Goal: Use online tool/utility: Utilize a website feature to perform a specific function

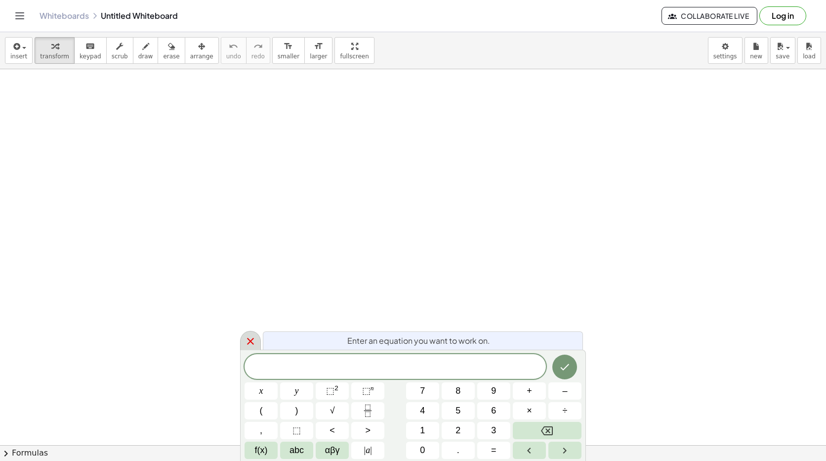
click at [247, 341] on icon at bounding box center [251, 341] width 12 height 12
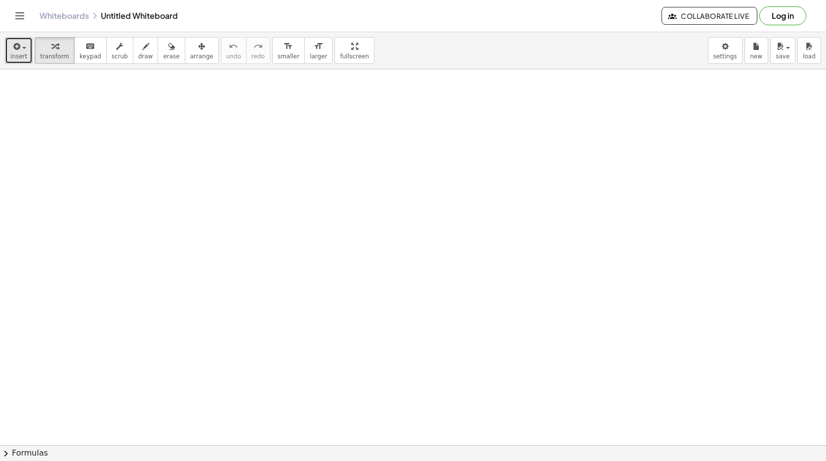
drag, startPoint x: 0, startPoint y: 34, endPoint x: 15, endPoint y: 49, distance: 21.3
click at [15, 49] on icon "button" at bounding box center [15, 47] width 9 height 12
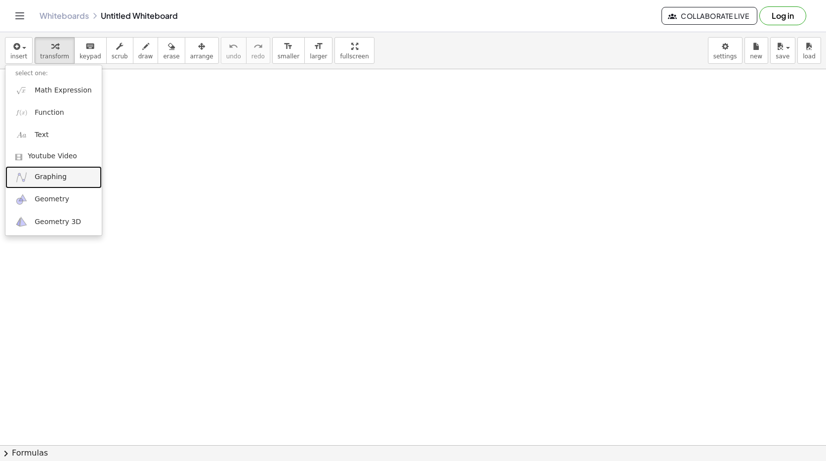
click at [53, 176] on span "Graphing" at bounding box center [51, 177] width 32 height 10
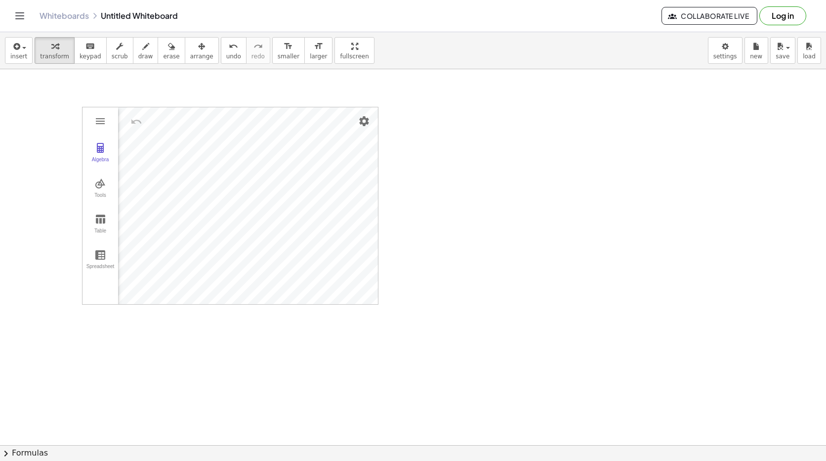
drag, startPoint x: 103, startPoint y: 106, endPoint x: 105, endPoint y: 85, distance: 20.4
click at [362, 122] on img "Settings" at bounding box center [364, 121] width 12 height 12
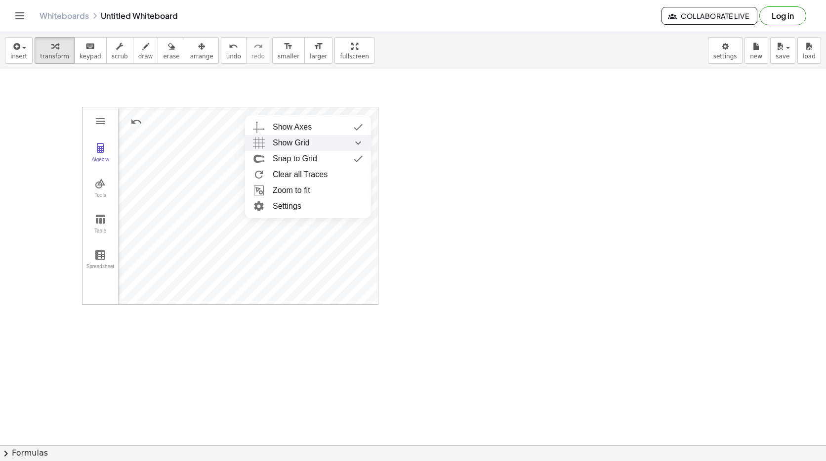
click at [339, 139] on div "Show Grid" at bounding box center [318, 143] width 90 height 16
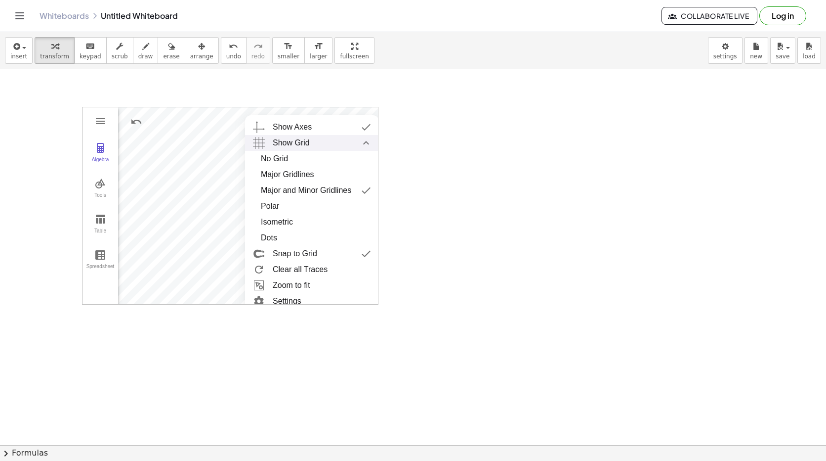
click at [339, 139] on div "Show Grid" at bounding box center [322, 143] width 98 height 16
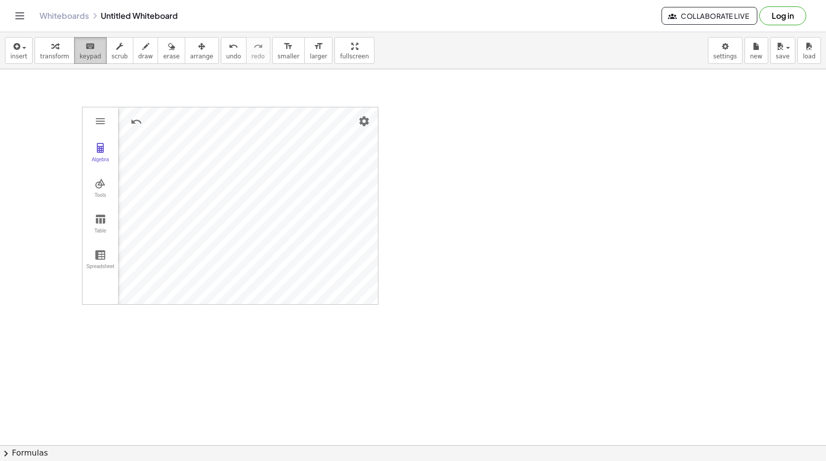
click at [91, 46] on div "keyboard" at bounding box center [91, 46] width 22 height 12
click at [19, 54] on span "insert" at bounding box center [18, 56] width 17 height 7
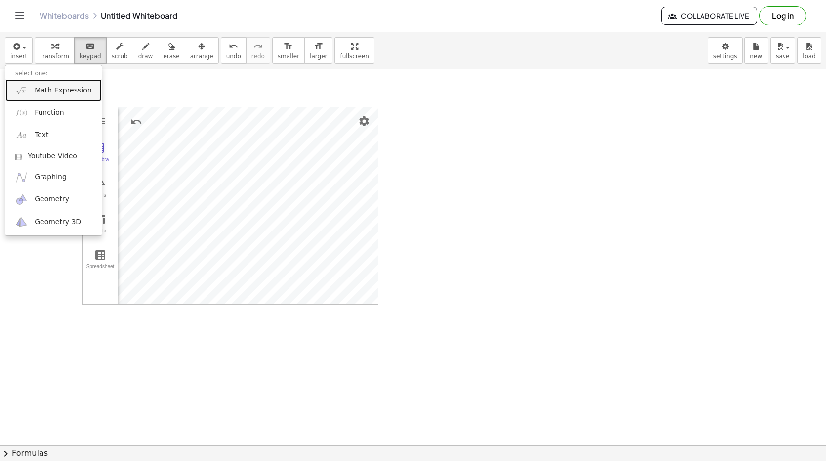
click at [35, 93] on span "Math Expression" at bounding box center [63, 90] width 57 height 10
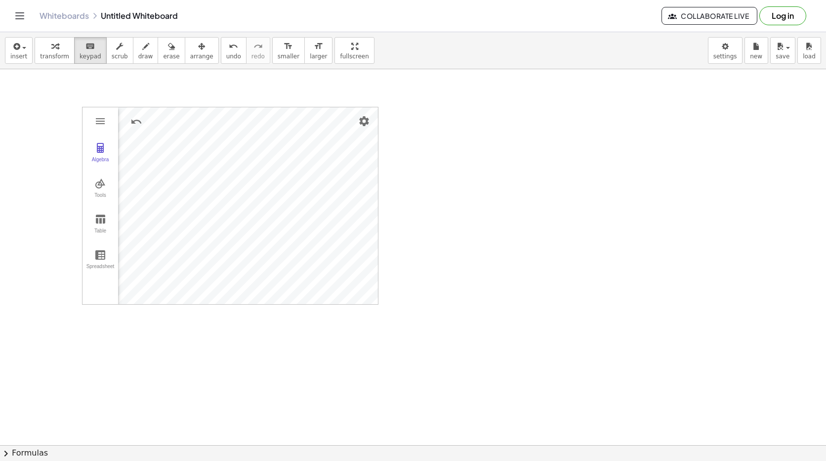
drag, startPoint x: 528, startPoint y: 151, endPoint x: 79, endPoint y: 52, distance: 460.3
click at [80, 53] on span "keypad" at bounding box center [91, 56] width 22 height 7
click at [16, 57] on span "insert" at bounding box center [18, 56] width 17 height 7
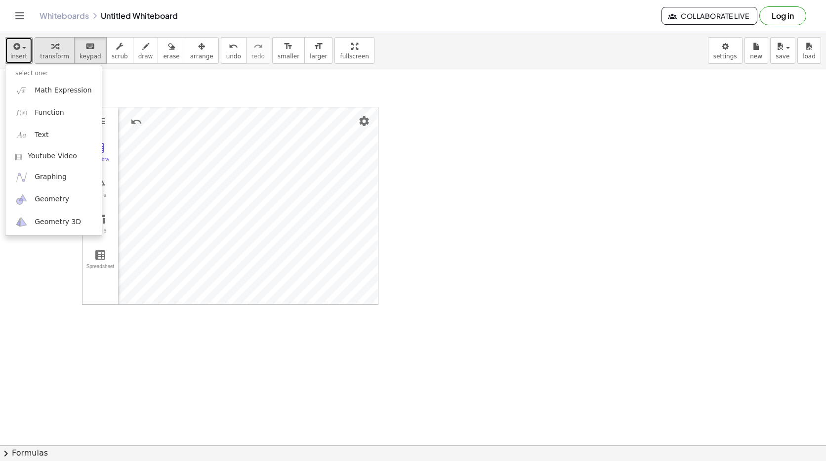
click at [56, 48] on div "button" at bounding box center [54, 46] width 29 height 12
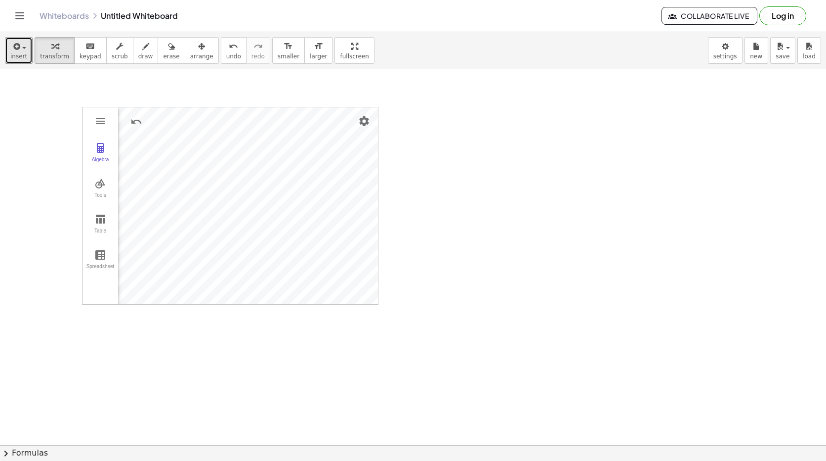
drag, startPoint x: 159, startPoint y: 89, endPoint x: 165, endPoint y: 105, distance: 17.5
drag, startPoint x: 705, startPoint y: 199, endPoint x: 604, endPoint y: 267, distance: 121.4
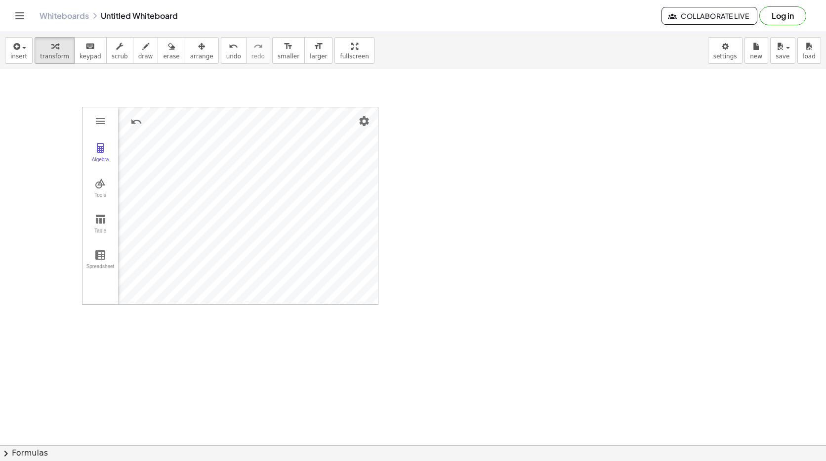
drag, startPoint x: 573, startPoint y: 293, endPoint x: 471, endPoint y: 301, distance: 102.6
drag, startPoint x: 84, startPoint y: 299, endPoint x: 0, endPoint y: 114, distance: 203.9
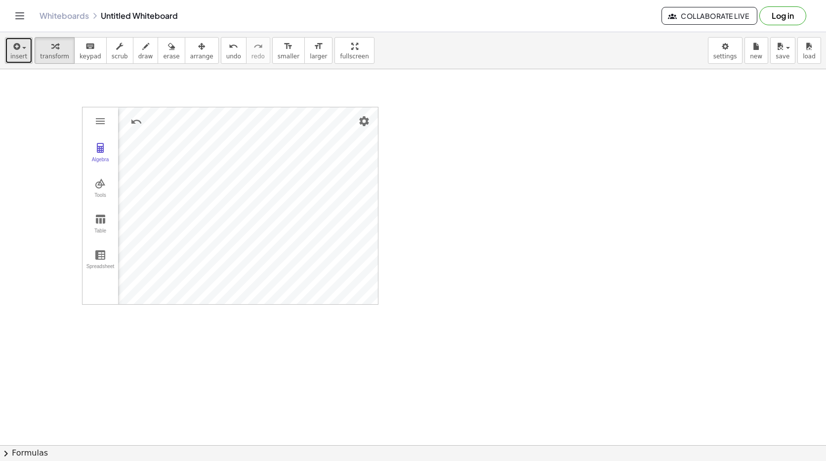
click at [22, 48] on span "button" at bounding box center [24, 48] width 4 height 2
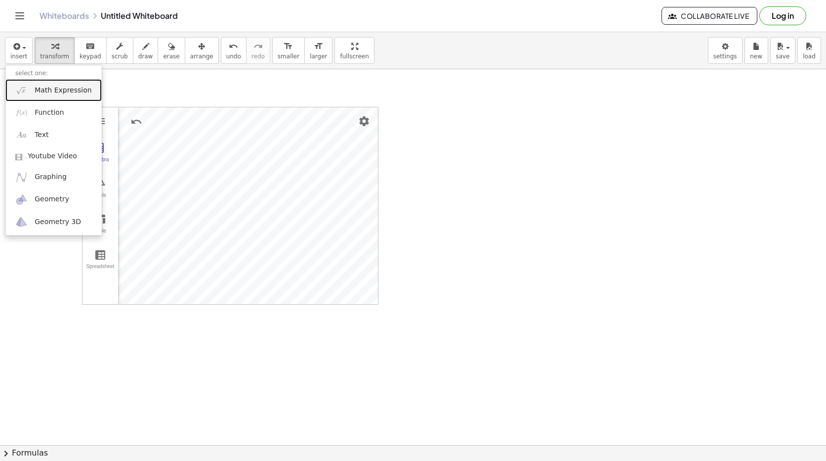
click at [34, 93] on link "Math Expression" at bounding box center [53, 90] width 96 height 22
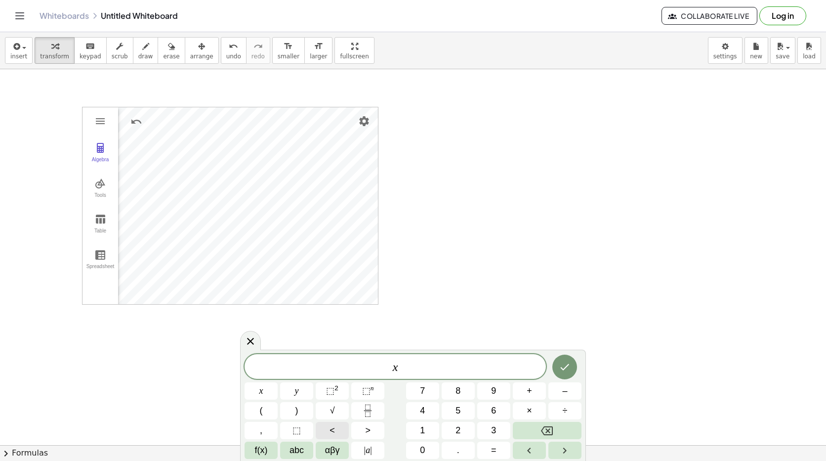
click at [333, 430] on span "<" at bounding box center [332, 430] width 5 height 13
click at [462, 405] on button "5" at bounding box center [458, 410] width 33 height 17
click at [566, 367] on icon "Done" at bounding box center [565, 367] width 9 height 6
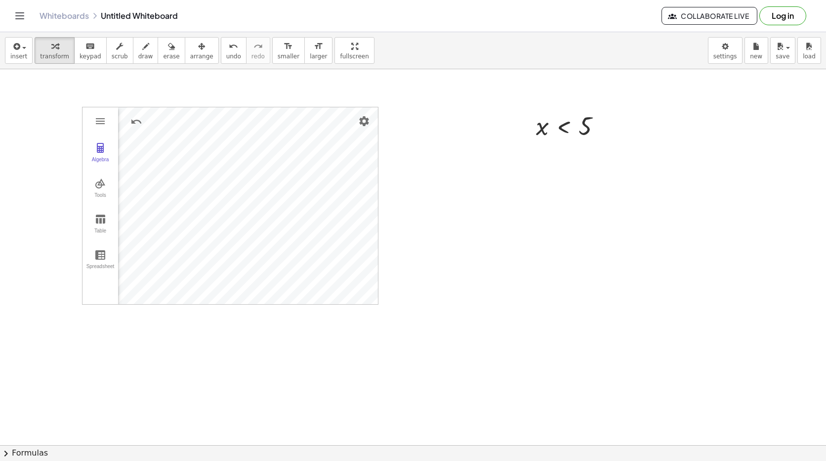
click at [104, 120] on img "Graphing Calculator" at bounding box center [100, 121] width 12 height 12
click at [97, 179] on img "Graphing Calculator" at bounding box center [100, 183] width 12 height 12
click at [104, 216] on img "Graphing Calculator" at bounding box center [100, 219] width 12 height 12
click at [146, 151] on div "Graphing Calculator" at bounding box center [143, 150] width 51 height 16
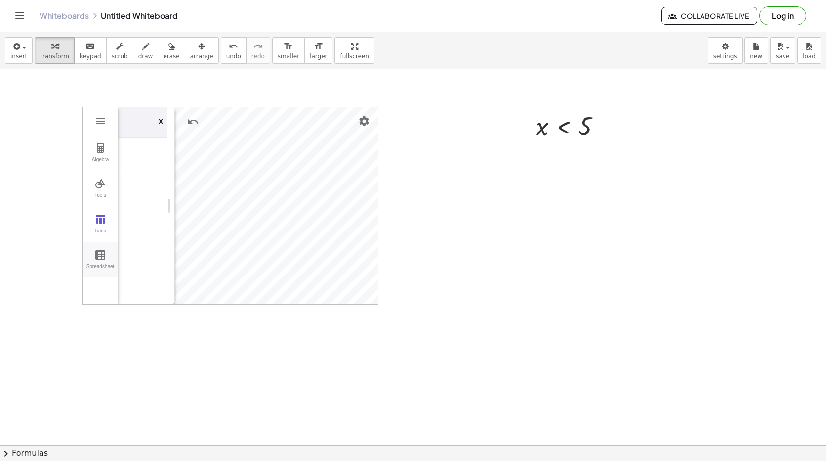
click at [99, 259] on img "Graphing Calculator" at bounding box center [100, 255] width 12 height 12
click at [102, 244] on button "Spreadsheet" at bounding box center [101, 260] width 36 height 36
click at [101, 179] on img "Graphing Calculator" at bounding box center [100, 183] width 12 height 12
click at [101, 180] on img "Graphing Calculator" at bounding box center [100, 183] width 12 height 12
click at [104, 127] on img "Graphing Calculator" at bounding box center [100, 121] width 12 height 12
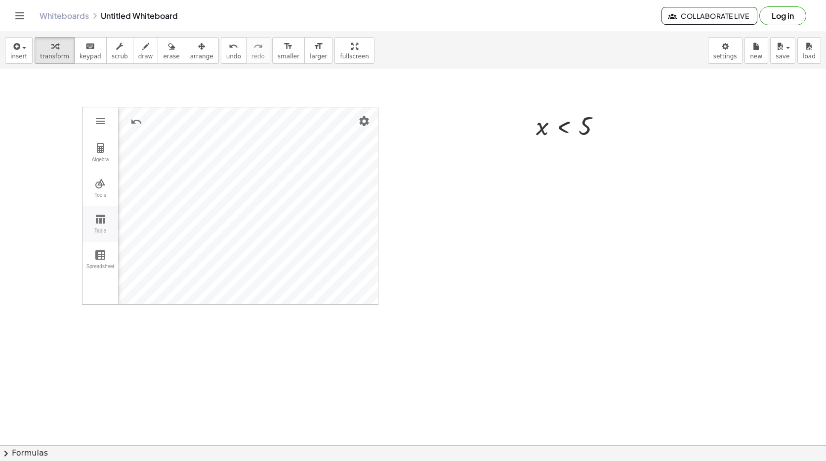
click at [103, 221] on img "Graphing Calculator" at bounding box center [100, 219] width 12 height 12
click at [136, 159] on div "Graphing Calculator" at bounding box center [147, 149] width 59 height 25
drag, startPoint x: 171, startPoint y: 206, endPoint x: 258, endPoint y: 197, distance: 86.9
drag, startPoint x: 258, startPoint y: 197, endPoint x: 105, endPoint y: 215, distance: 154.3
click at [96, 222] on img "Graphing Calculator" at bounding box center [100, 219] width 12 height 12
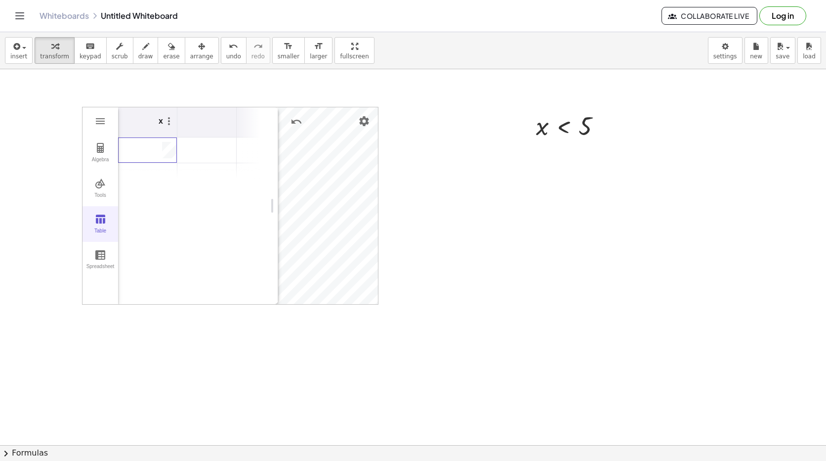
click at [96, 222] on img "Graphing Calculator" at bounding box center [100, 219] width 12 height 12
click at [96, 225] on button "Table" at bounding box center [101, 224] width 36 height 36
click at [89, 299] on img "Graphing Calculator" at bounding box center [92, 298] width 18 height 18
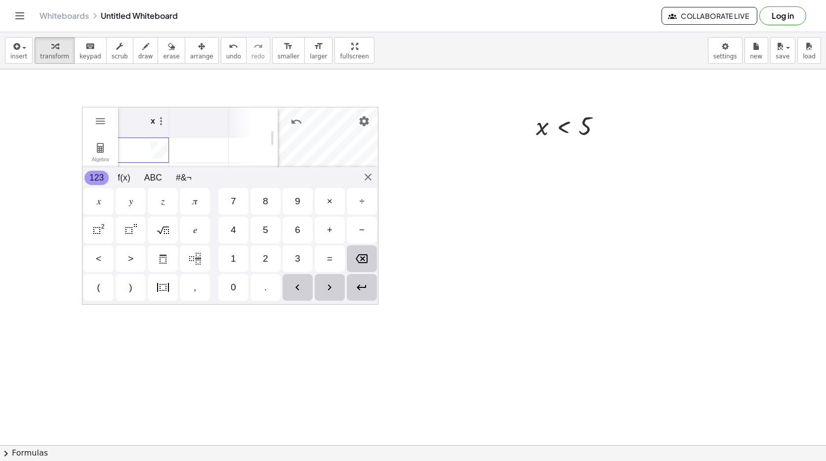
click at [105, 256] on div "<" at bounding box center [99, 258] width 30 height 27
click at [271, 226] on div "5" at bounding box center [266, 229] width 30 height 27
click at [364, 286] on img "Enter" at bounding box center [362, 287] width 12 height 12
click at [160, 145] on td "x<5" at bounding box center [139, 150] width 59 height 26
drag, startPoint x: 87, startPoint y: 148, endPoint x: 102, endPoint y: 150, distance: 14.5
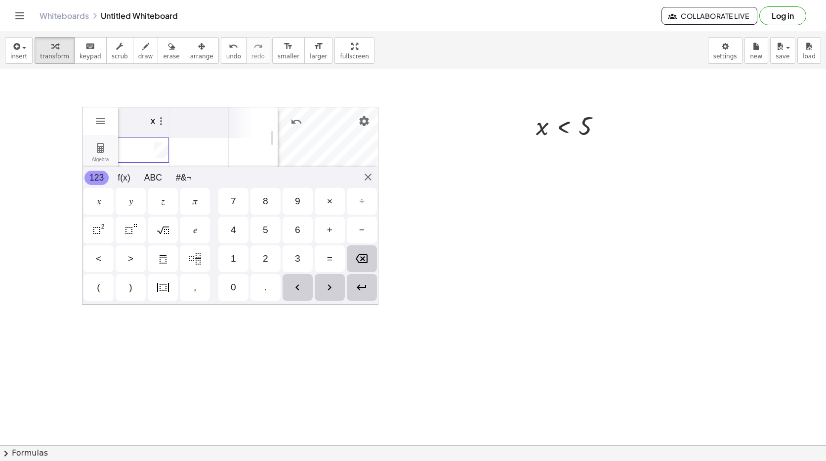
click at [87, 149] on button "Algebra" at bounding box center [101, 153] width 36 height 36
click at [101, 146] on img "Graphing Calculator" at bounding box center [100, 148] width 12 height 12
click at [89, 146] on button "Algebra" at bounding box center [97, 153] width 28 height 36
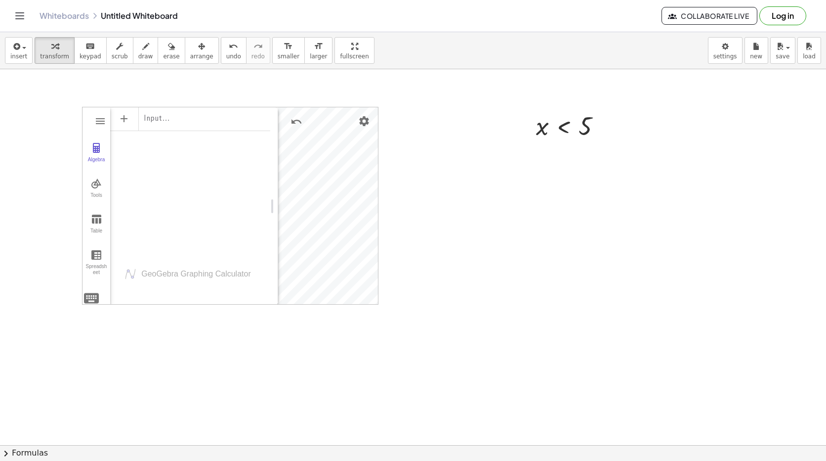
click at [173, 120] on div "Input…" at bounding box center [190, 118] width 160 height 22
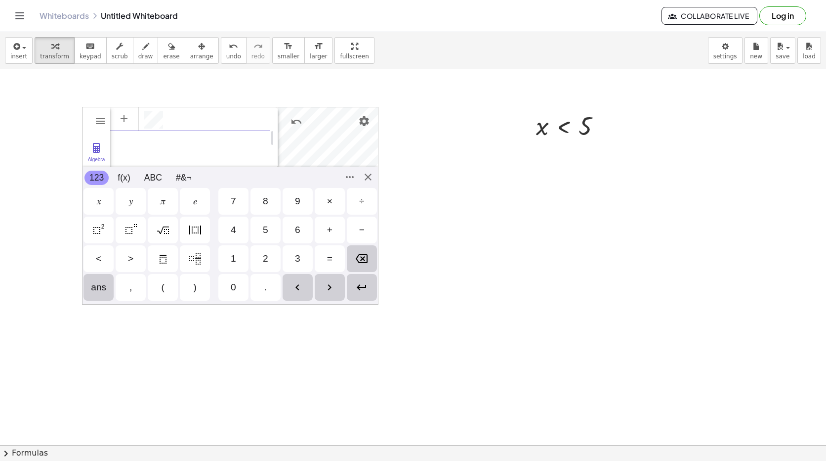
scroll to position [5, 0]
click at [111, 260] on div "<" at bounding box center [99, 258] width 30 height 27
click at [272, 229] on div "5" at bounding box center [266, 229] width 30 height 27
click at [357, 283] on img "Enter" at bounding box center [362, 287] width 12 height 12
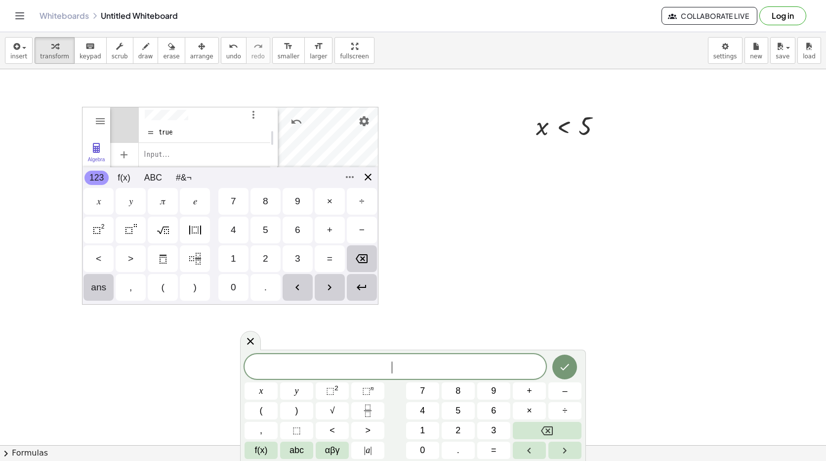
click at [366, 174] on div "GeoGebra Graphing Calculator Clear All Open Save online Save to your computer S…" at bounding box center [230, 206] width 297 height 198
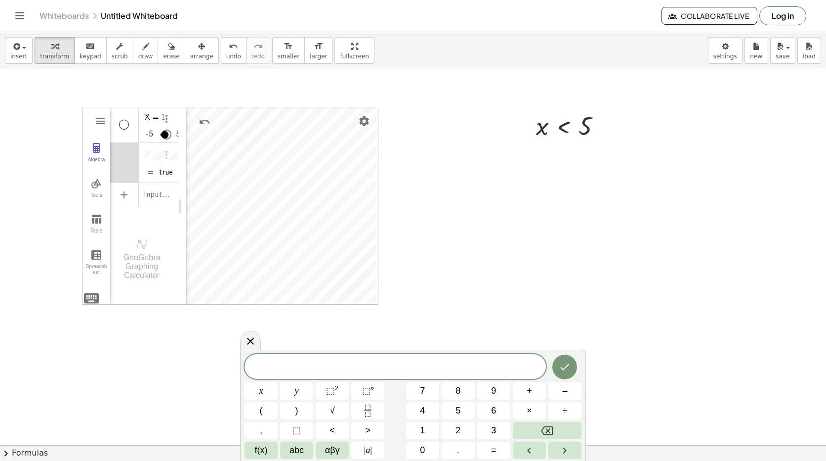
drag, startPoint x: 271, startPoint y: 205, endPoint x: 179, endPoint y: 197, distance: 92.3
drag, startPoint x: 180, startPoint y: 201, endPoint x: 223, endPoint y: 193, distance: 43.7
click at [212, 120] on img "Options" at bounding box center [210, 119] width 12 height 12
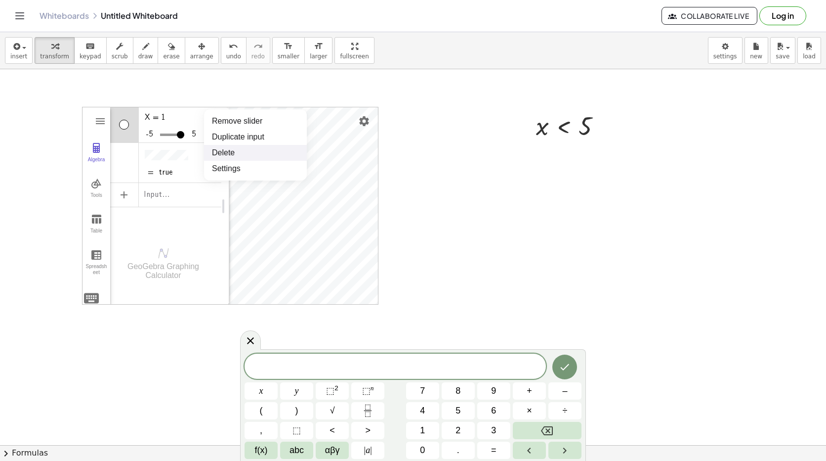
click at [215, 148] on li "Delete" at bounding box center [255, 153] width 103 height 16
click at [191, 122] on div "Input…" at bounding box center [165, 118] width 111 height 22
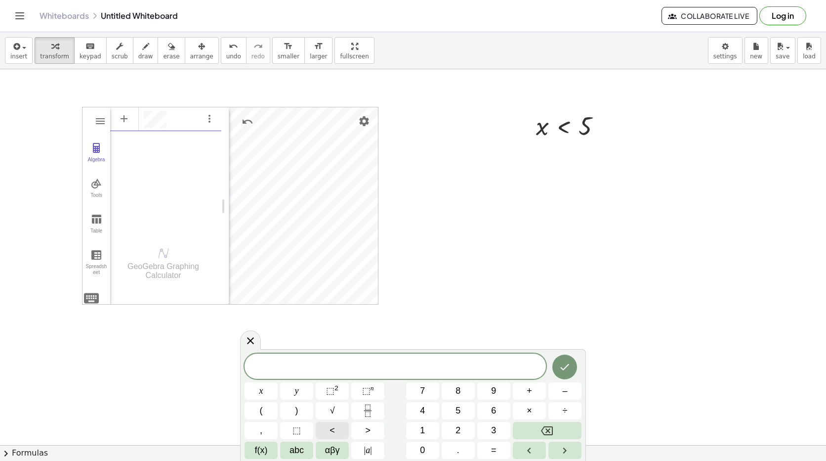
click at [332, 434] on span "<" at bounding box center [332, 430] width 5 height 13
click at [540, 427] on button "Backspace" at bounding box center [547, 430] width 69 height 17
click at [204, 123] on img "Options" at bounding box center [210, 119] width 12 height 12
click at [232, 131] on li "Special Points" at bounding box center [255, 137] width 103 height 16
click at [211, 115] on img "Options" at bounding box center [210, 119] width 12 height 12
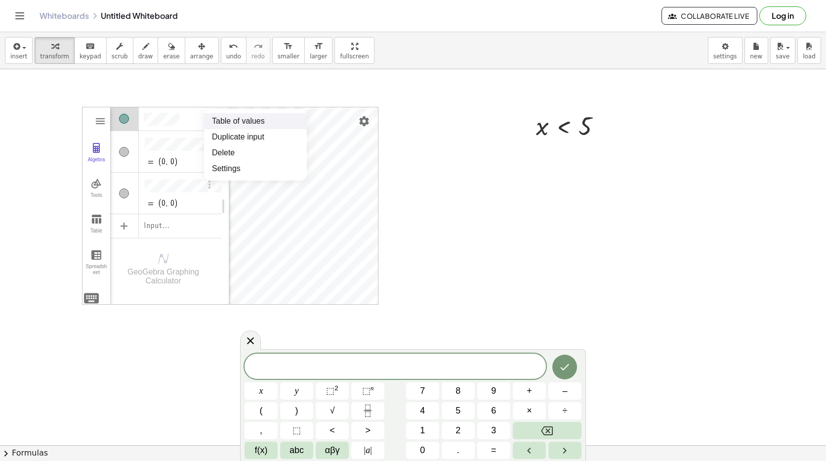
click at [242, 123] on li "Table of values" at bounding box center [255, 121] width 103 height 16
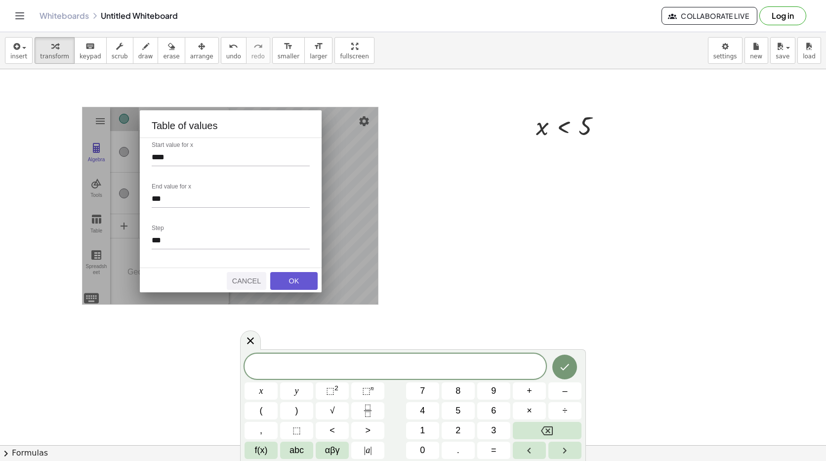
click at [256, 279] on div "Cancel" at bounding box center [247, 281] width 32 height 8
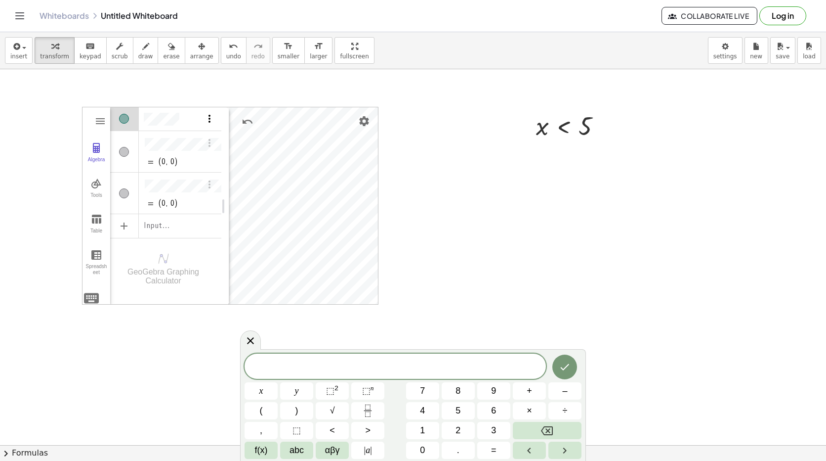
click at [206, 116] on img "Options" at bounding box center [210, 119] width 12 height 12
click at [223, 155] on li "Delete" at bounding box center [255, 153] width 103 height 16
click at [366, 120] on img "Settings" at bounding box center [364, 121] width 12 height 12
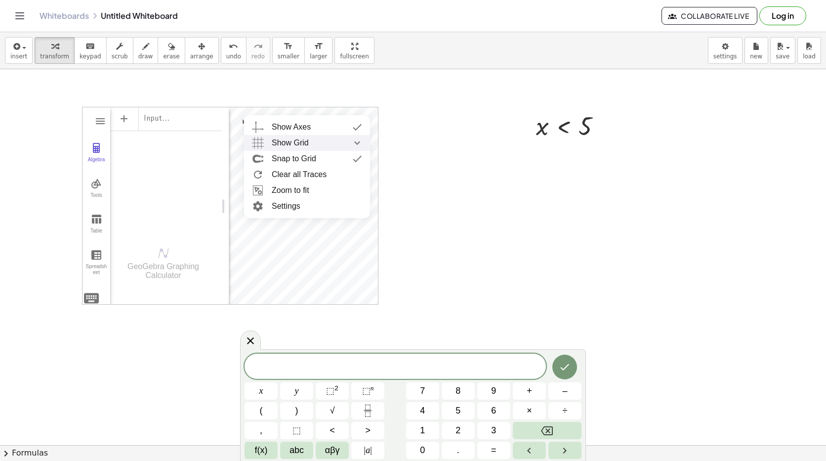
click at [333, 142] on div "Show Grid" at bounding box center [317, 143] width 90 height 16
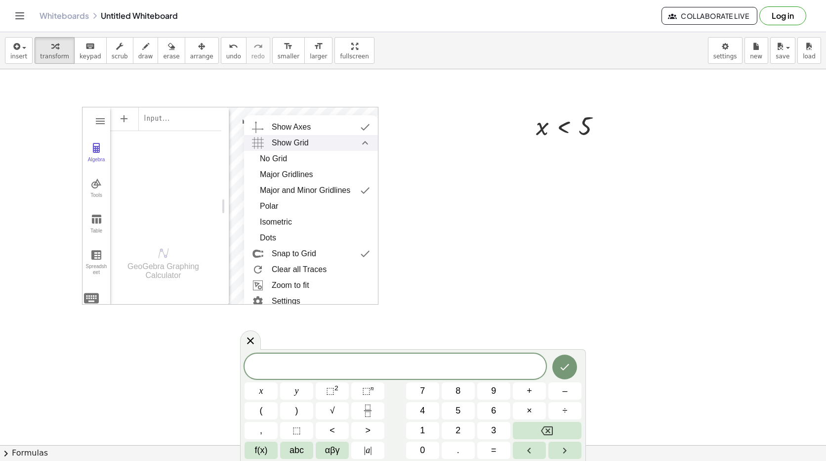
click at [361, 149] on img "Show Grid expanded" at bounding box center [365, 143] width 18 height 16
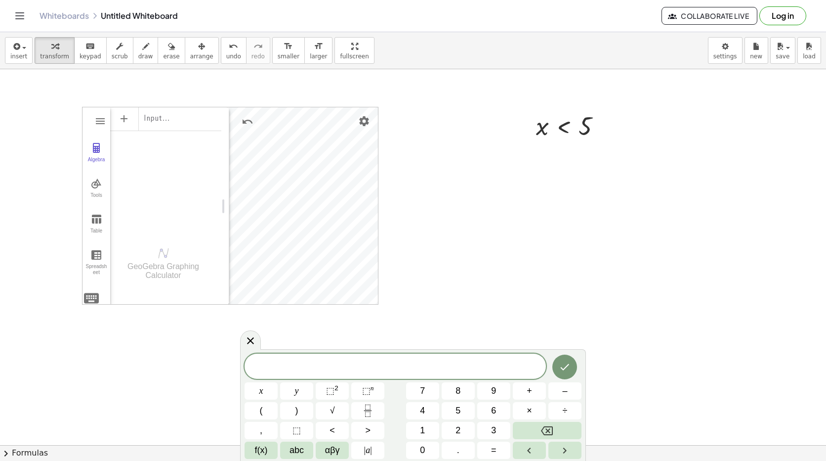
drag, startPoint x: 181, startPoint y: 167, endPoint x: 116, endPoint y: 169, distance: 65.8
click at [163, 169] on div "Input…" at bounding box center [165, 169] width 111 height 127
drag, startPoint x: 103, startPoint y: 76, endPoint x: 488, endPoint y: 206, distance: 407.0
click at [323, 86] on div "insert select one: Math Expression Function Text Youtube Video Graphing Geometr…" at bounding box center [413, 246] width 826 height 428
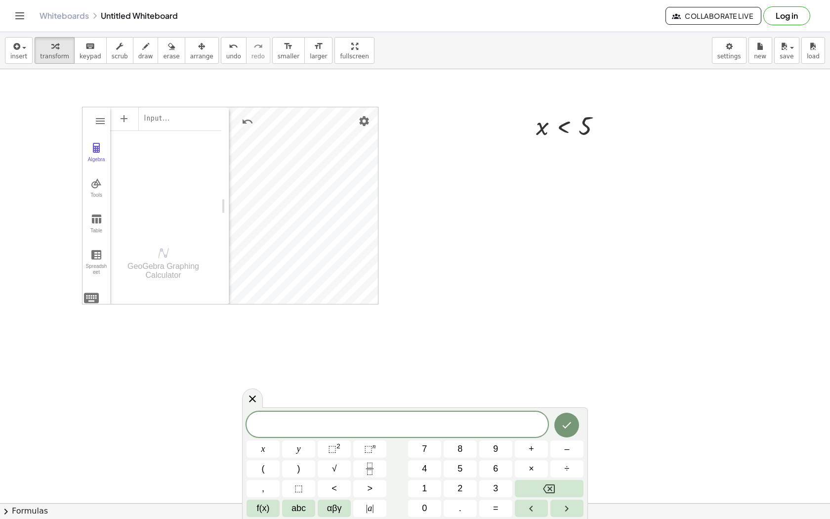
drag, startPoint x: 318, startPoint y: 17, endPoint x: 316, endPoint y: -19, distance: 36.6
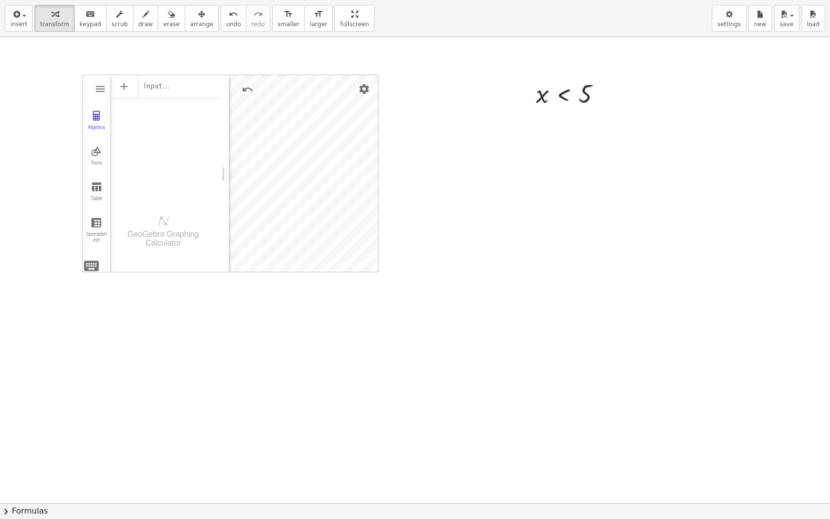
click at [316, 0] on html "Graspable Math Activities Whiteboards Classes v1.28.3 | Privacy policy © 2025 |…" at bounding box center [415, 259] width 830 height 519
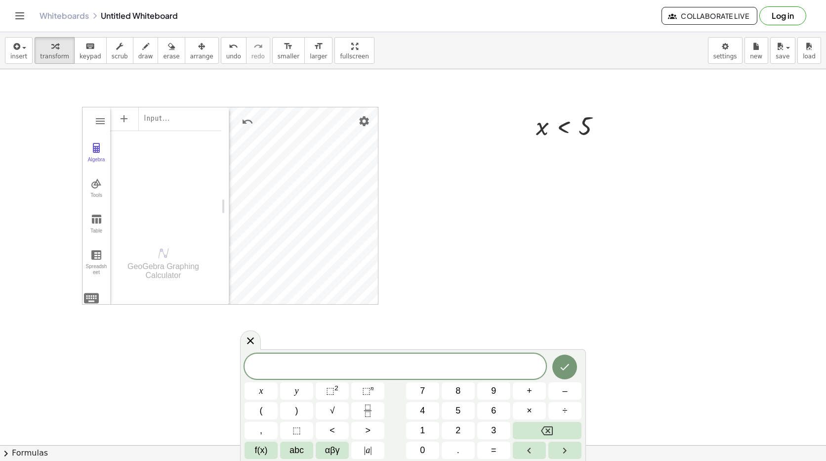
click at [168, 127] on div "Input…" at bounding box center [165, 118] width 111 height 22
click at [561, 120] on div at bounding box center [572, 125] width 83 height 33
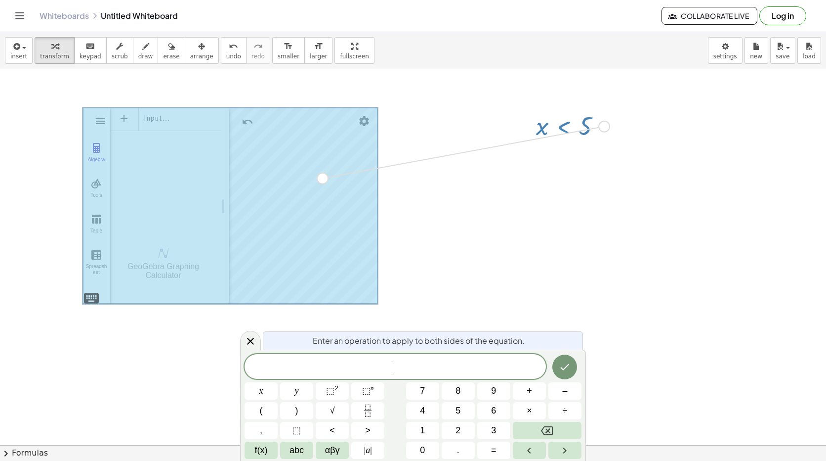
drag, startPoint x: 608, startPoint y: 127, endPoint x: 325, endPoint y: 180, distance: 287.8
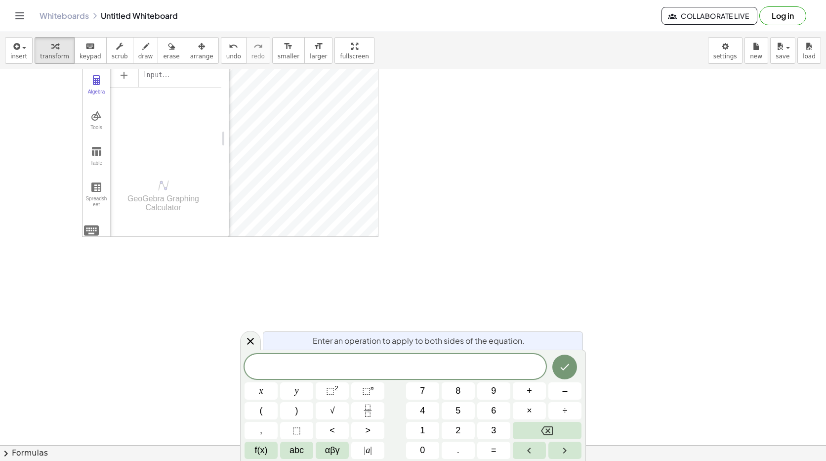
scroll to position [0, 0]
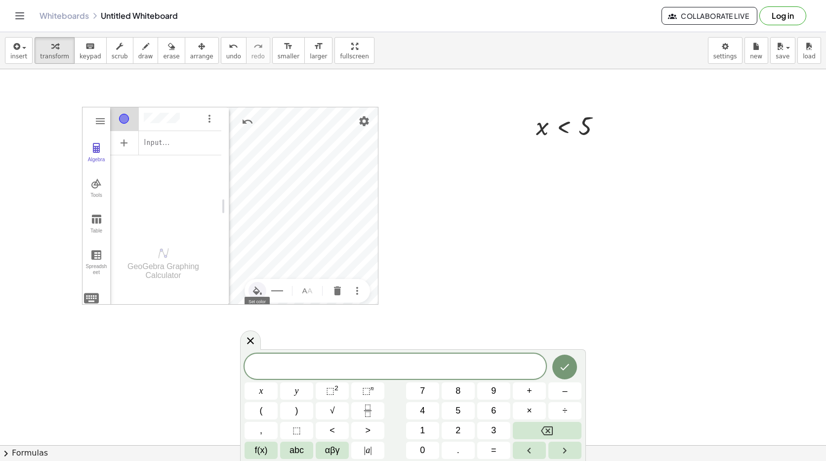
click at [256, 289] on img "Set color" at bounding box center [258, 291] width 12 height 12
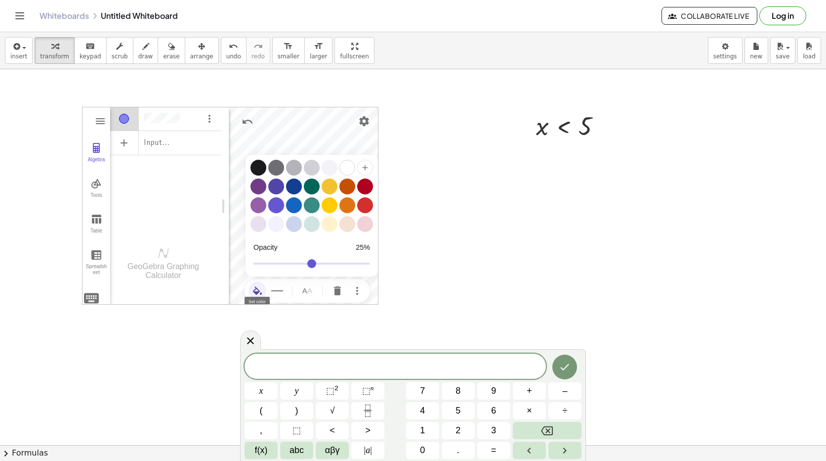
click at [270, 207] on div "Graphing Calculator" at bounding box center [276, 205] width 16 height 16
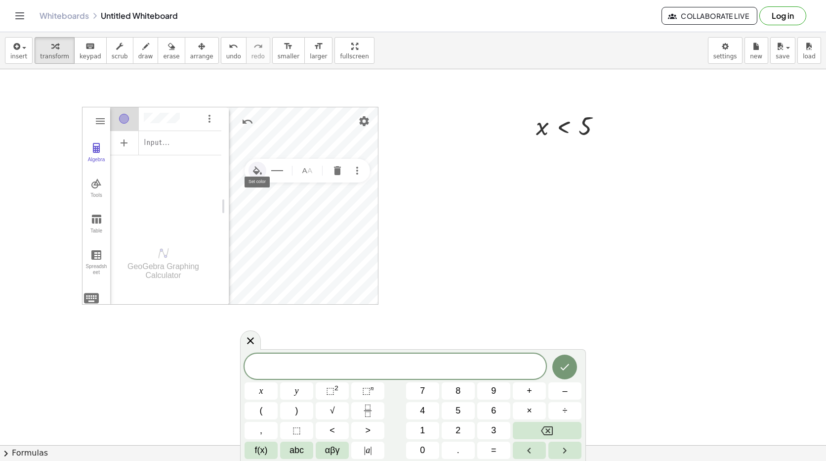
click at [253, 169] on img "Set color" at bounding box center [258, 171] width 12 height 12
click at [258, 247] on img "Set color" at bounding box center [258, 250] width 12 height 12
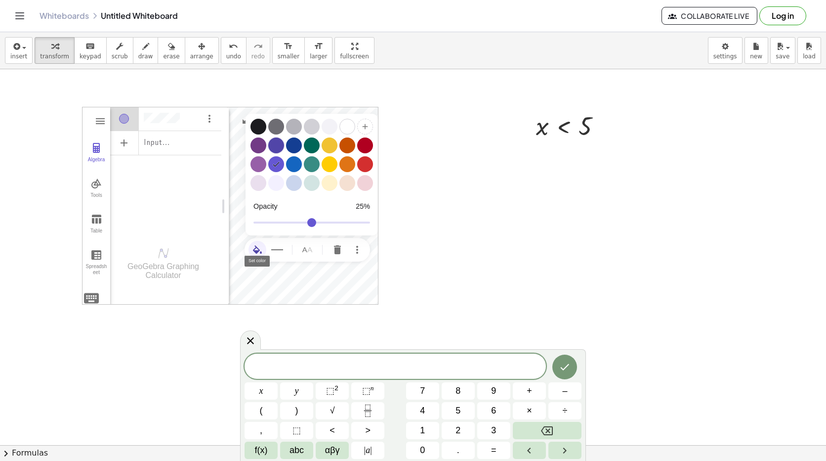
click at [275, 149] on div "Graphing Calculator" at bounding box center [276, 145] width 16 height 16
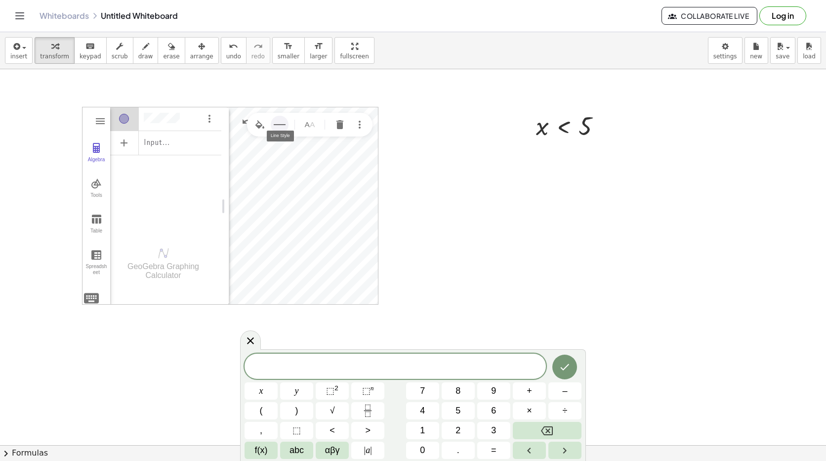
click at [282, 120] on img "Line Style" at bounding box center [280, 125] width 12 height 12
click at [257, 128] on img "Set color" at bounding box center [260, 125] width 12 height 12
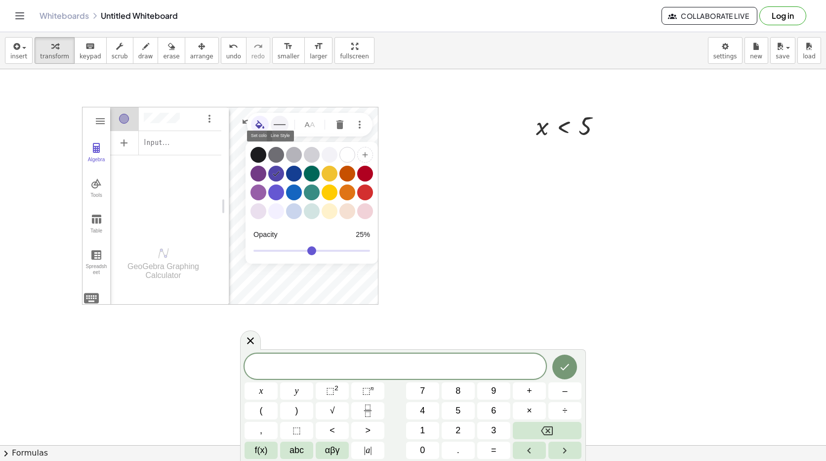
click at [310, 170] on div "Graphing Calculator" at bounding box center [312, 174] width 16 height 16
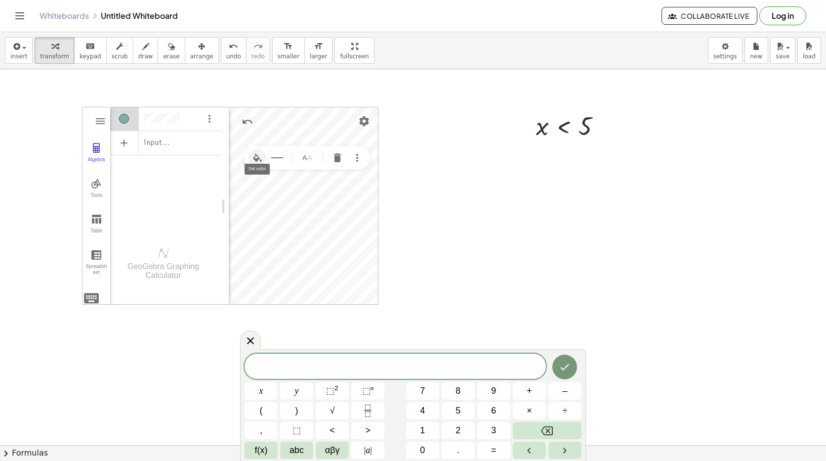
click at [262, 158] on img "Set color" at bounding box center [258, 158] width 12 height 12
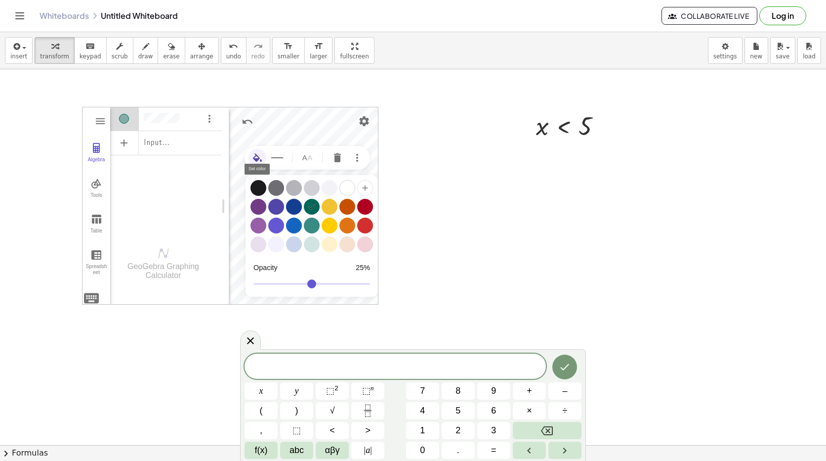
click at [292, 207] on div "Graphing Calculator" at bounding box center [294, 207] width 16 height 16
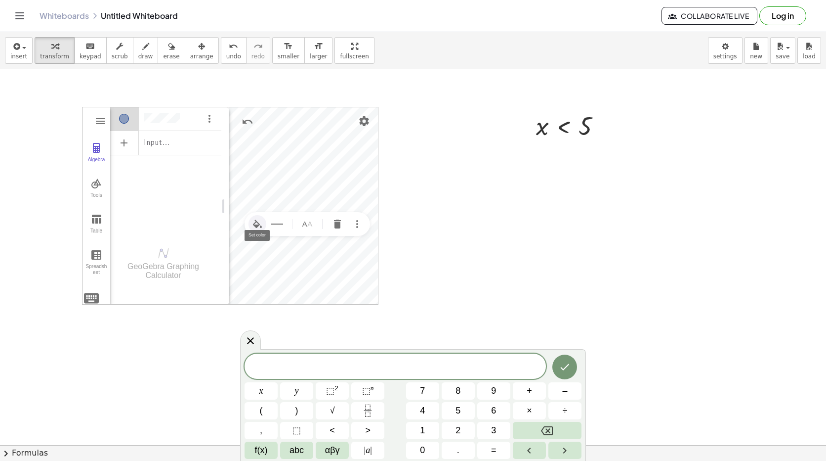
click at [250, 226] on button "Set color" at bounding box center [258, 224] width 18 height 18
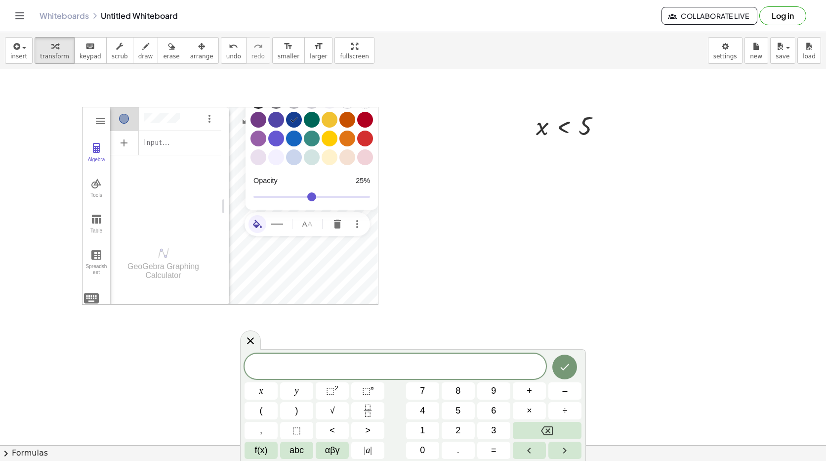
click at [288, 138] on div "Graphing Calculator" at bounding box center [294, 138] width 16 height 16
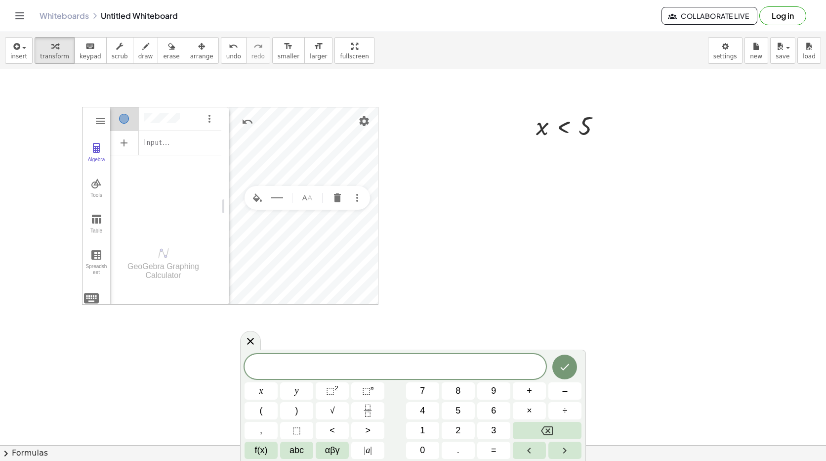
drag, startPoint x: 380, startPoint y: 169, endPoint x: 384, endPoint y: 172, distance: 5.8
drag, startPoint x: 384, startPoint y: 172, endPoint x: 85, endPoint y: 109, distance: 306.6
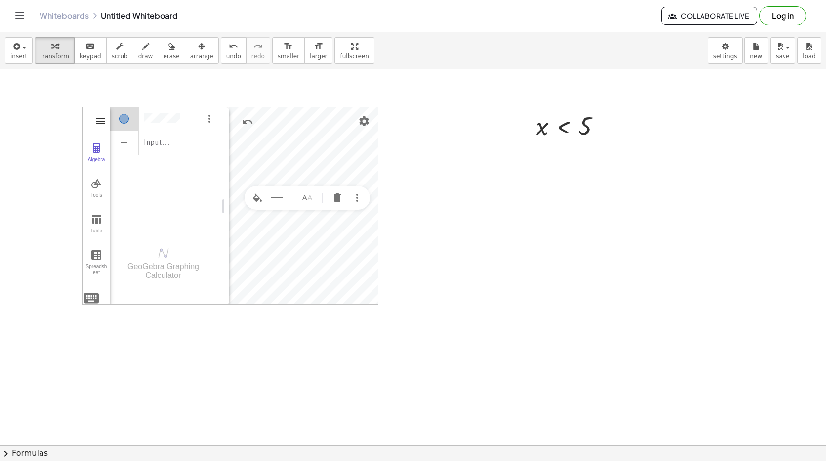
click at [98, 121] on img "Graphing Calculator" at bounding box center [100, 121] width 12 height 12
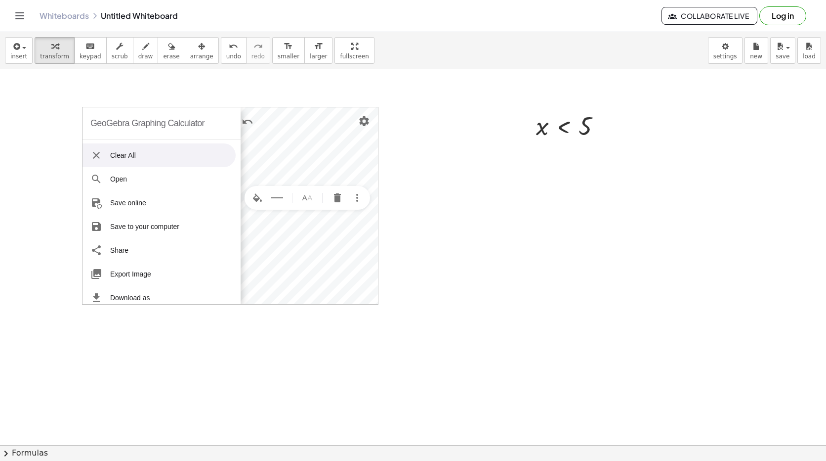
click at [100, 152] on img "Graphing Calculator" at bounding box center [96, 155] width 12 height 12
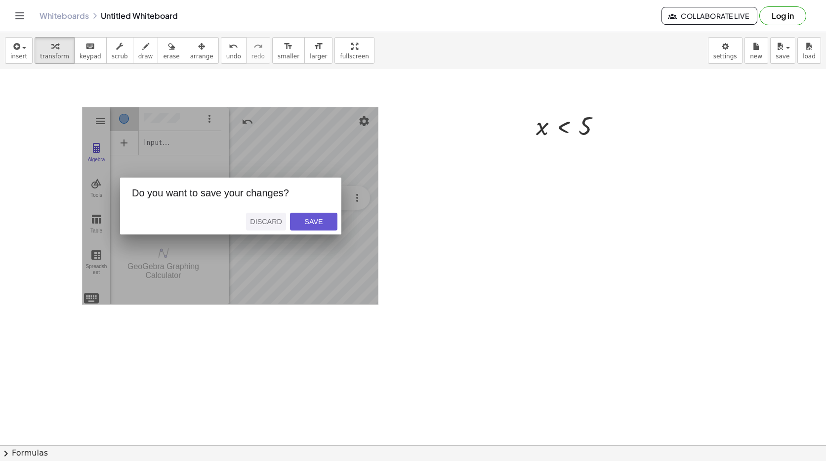
click at [261, 216] on button "Discard" at bounding box center [266, 222] width 40 height 18
click at [265, 226] on button "Discard" at bounding box center [266, 222] width 40 height 18
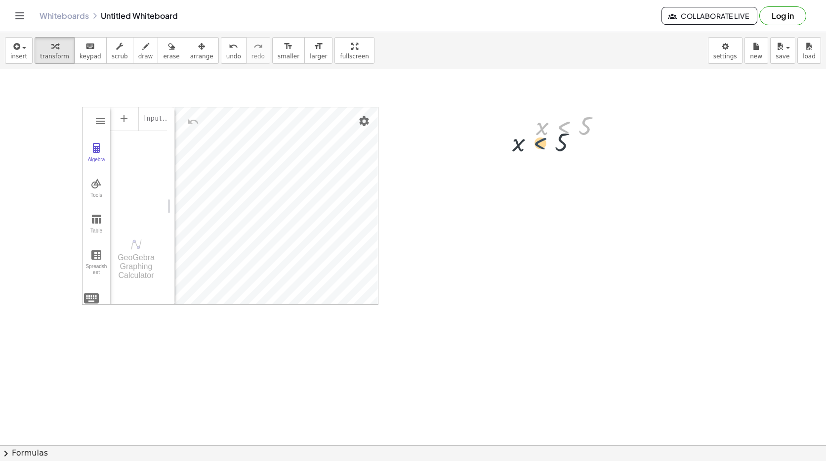
drag, startPoint x: 574, startPoint y: 116, endPoint x: 546, endPoint y: 135, distance: 34.8
click at [546, 135] on div at bounding box center [572, 125] width 83 height 33
drag, startPoint x: 546, startPoint y: 136, endPoint x: 520, endPoint y: 139, distance: 25.4
click at [533, 136] on div "x < 5 x < 5" at bounding box center [568, 126] width 95 height 38
click at [535, 131] on div "x < 5 x < 5" at bounding box center [568, 126] width 95 height 38
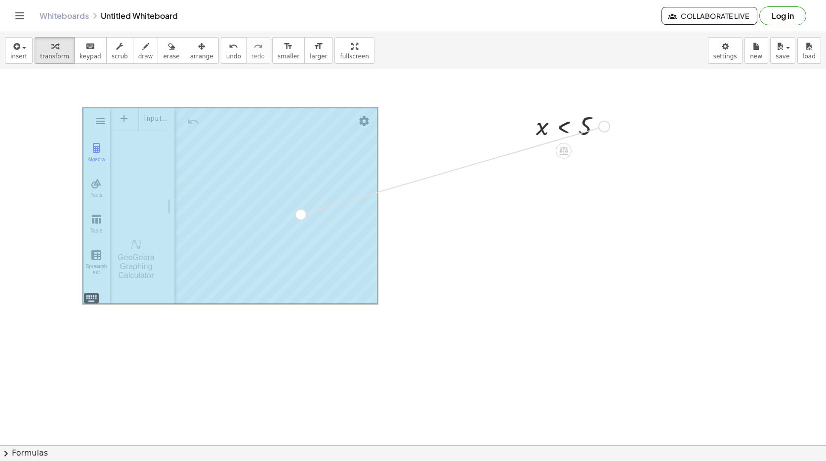
drag, startPoint x: 603, startPoint y: 128, endPoint x: 298, endPoint y: 218, distance: 317.9
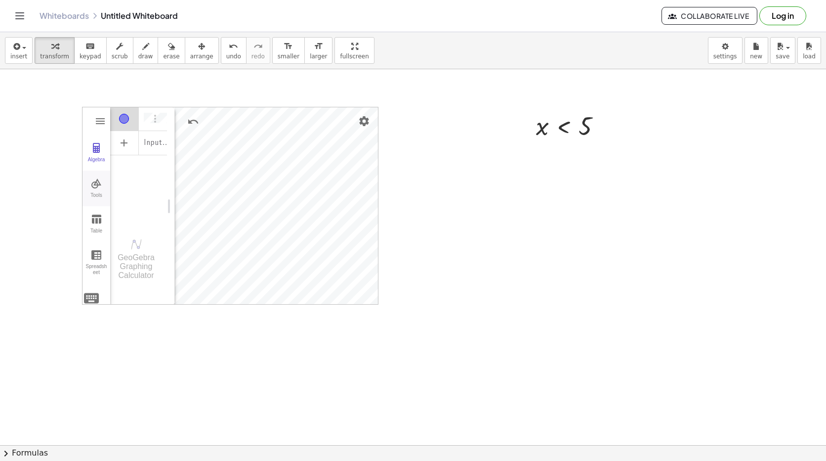
click at [97, 190] on button "Tools" at bounding box center [97, 188] width 28 height 36
click at [140, 147] on img "Move. Drag or select object" at bounding box center [138, 139] width 40 height 16
click at [139, 147] on img "Move. Drag or select object" at bounding box center [138, 139] width 40 height 16
click at [149, 147] on img "Move. Drag or select object" at bounding box center [138, 139] width 40 height 16
click at [101, 182] on img "Graphing Calculator" at bounding box center [96, 183] width 12 height 12
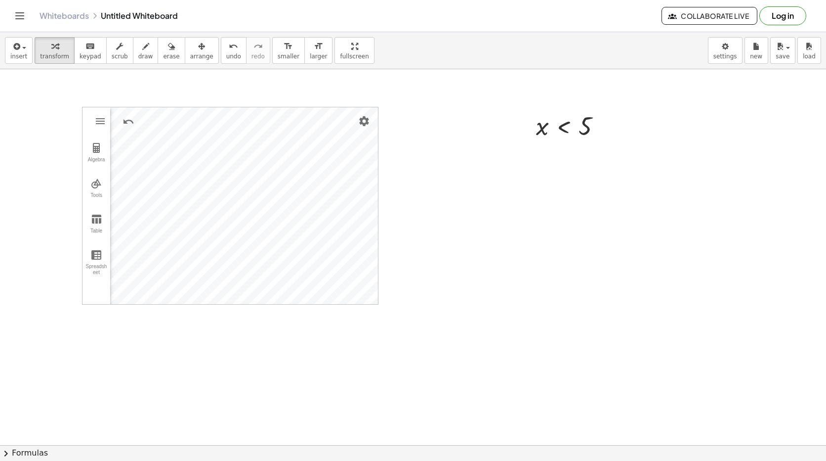
drag, startPoint x: 440, startPoint y: 229, endPoint x: 381, endPoint y: 229, distance: 58.8
click at [163, 55] on span "erase" at bounding box center [171, 56] width 16 height 7
drag, startPoint x: 150, startPoint y: 80, endPoint x: 104, endPoint y: 141, distance: 76.9
click at [104, 141] on div "insert select one: Math Expression Function Text Youtube Video Graphing Geometr…" at bounding box center [413, 246] width 826 height 428
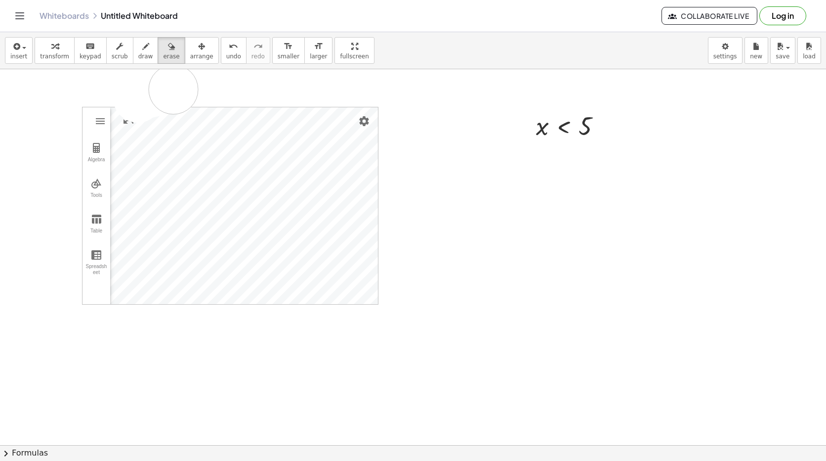
drag, startPoint x: 138, startPoint y: 98, endPoint x: 173, endPoint y: 89, distance: 36.6
drag, startPoint x: 137, startPoint y: 131, endPoint x: 67, endPoint y: 177, distance: 84.2
drag, startPoint x: 113, startPoint y: 98, endPoint x: 639, endPoint y: 208, distance: 537.1
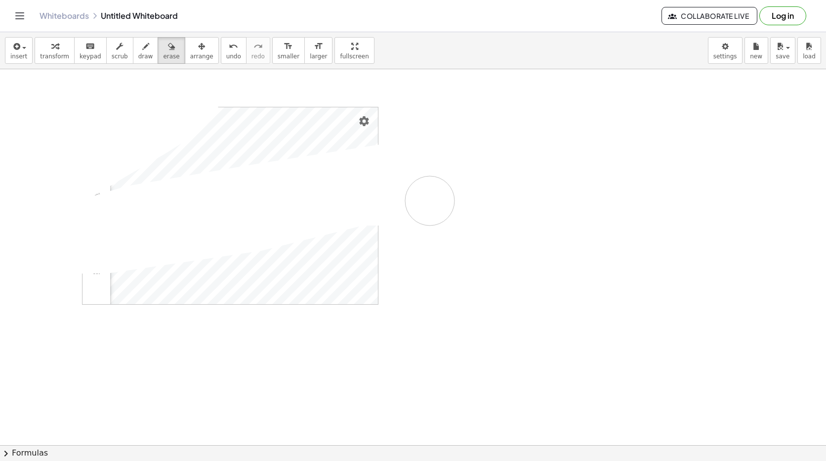
drag, startPoint x: 589, startPoint y: 141, endPoint x: 610, endPoint y: 114, distance: 34.6
click at [138, 53] on span "draw" at bounding box center [145, 56] width 15 height 7
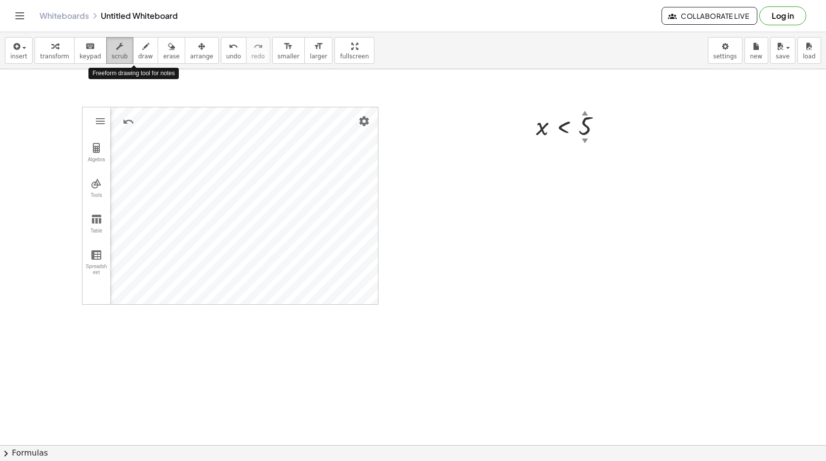
click at [112, 53] on span "scrub" at bounding box center [120, 56] width 16 height 7
drag, startPoint x: 129, startPoint y: 105, endPoint x: 169, endPoint y: 105, distance: 39.0
drag, startPoint x: 199, startPoint y: 106, endPoint x: 216, endPoint y: 99, distance: 18.2
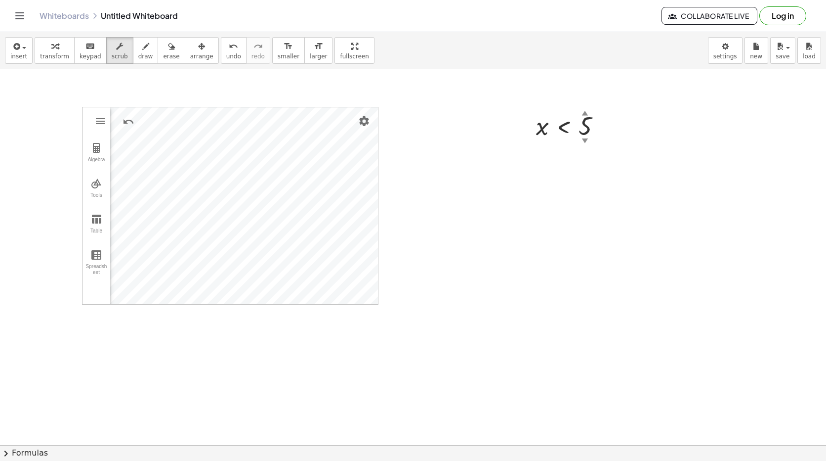
drag, startPoint x: 233, startPoint y: 71, endPoint x: 318, endPoint y: 87, distance: 86.1
click at [140, 46] on button "draw" at bounding box center [146, 50] width 26 height 27
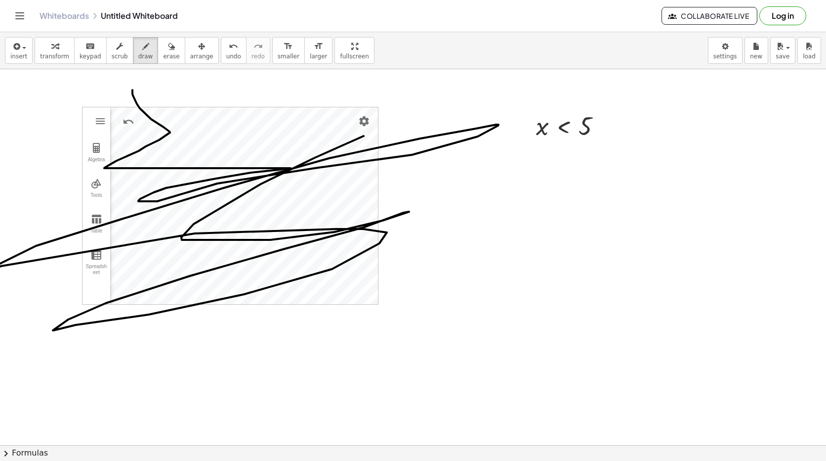
drag, startPoint x: 132, startPoint y: 90, endPoint x: 342, endPoint y: 98, distance: 209.7
click at [168, 43] on icon "button" at bounding box center [171, 47] width 7 height 12
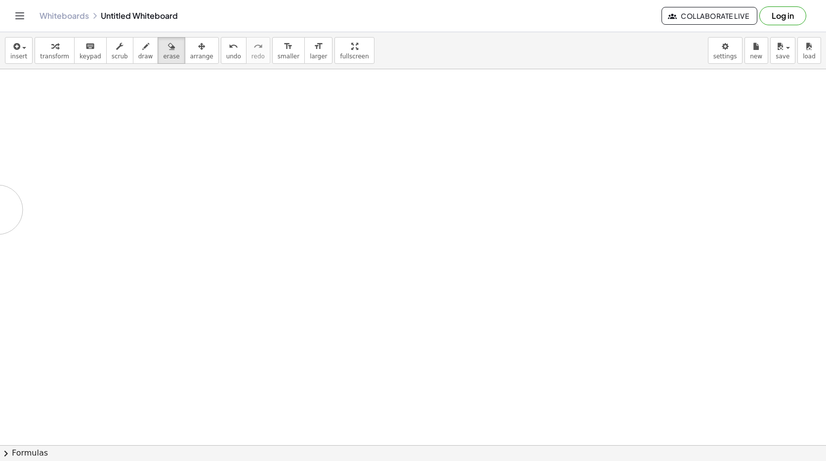
drag, startPoint x: 80, startPoint y: 110, endPoint x: 1, endPoint y: 205, distance: 122.5
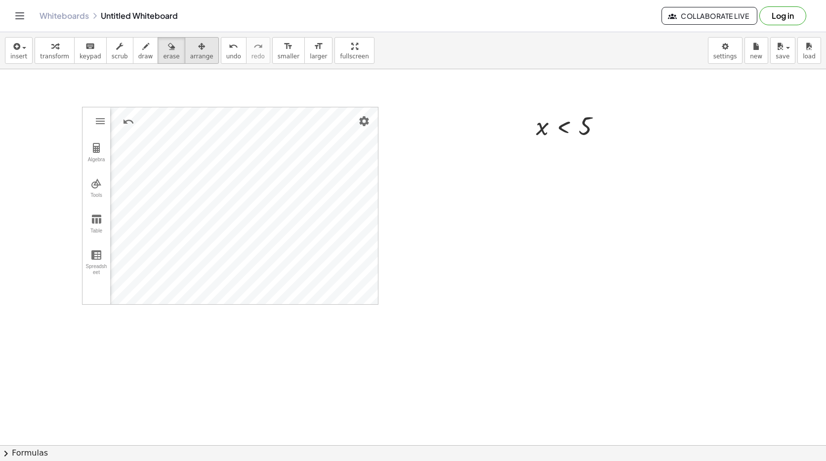
click at [185, 50] on button "arrange" at bounding box center [202, 50] width 34 height 27
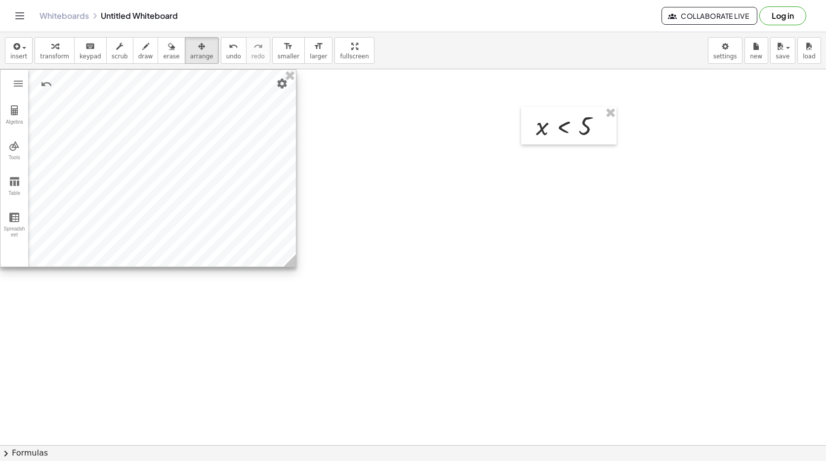
drag, startPoint x: 193, startPoint y: 108, endPoint x: 91, endPoint y: 69, distance: 109.0
click at [91, 69] on div "insert select one: Math Expression Function Text Youtube Video Graphing Geometr…" at bounding box center [413, 246] width 826 height 428
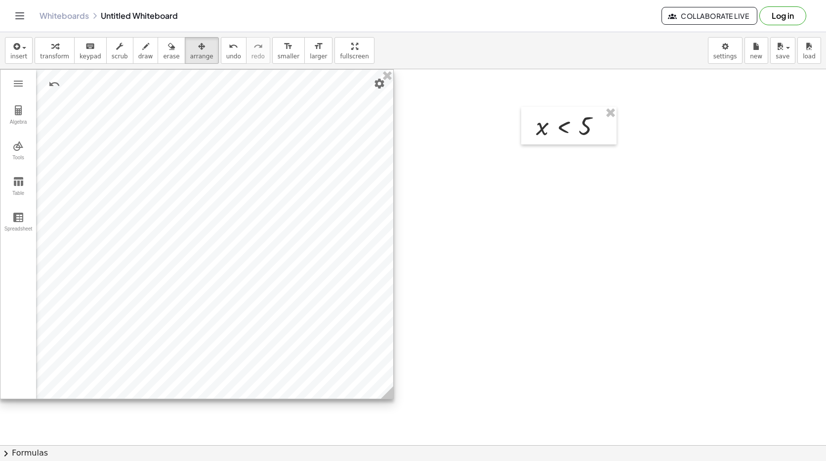
drag, startPoint x: 292, startPoint y: 260, endPoint x: 355, endPoint y: 197, distance: 89.8
click at [381, 386] on icon at bounding box center [387, 392] width 12 height 12
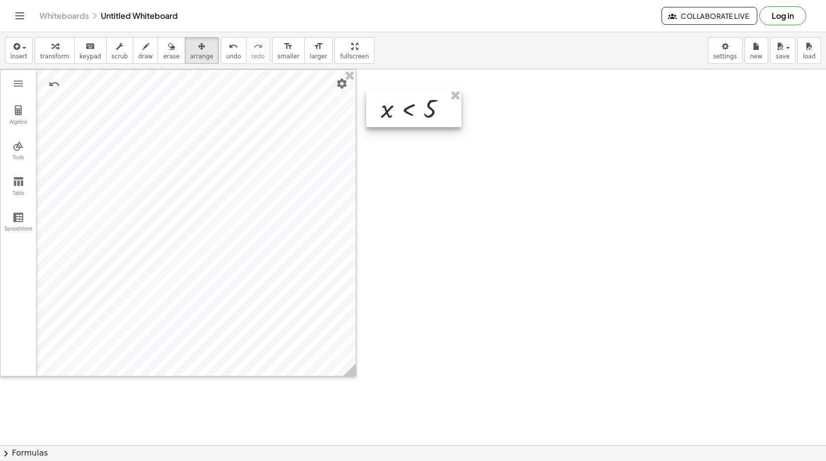
drag, startPoint x: 568, startPoint y: 112, endPoint x: 413, endPoint y: 94, distance: 156.1
click at [413, 94] on div at bounding box center [413, 108] width 95 height 38
drag, startPoint x: 182, startPoint y: 47, endPoint x: 121, endPoint y: 54, distance: 61.6
click at [127, 53] on div "transform keyboard keypad scrub draw erase arrange" at bounding box center [127, 50] width 184 height 27
click at [40, 55] on span "transform" at bounding box center [54, 56] width 29 height 7
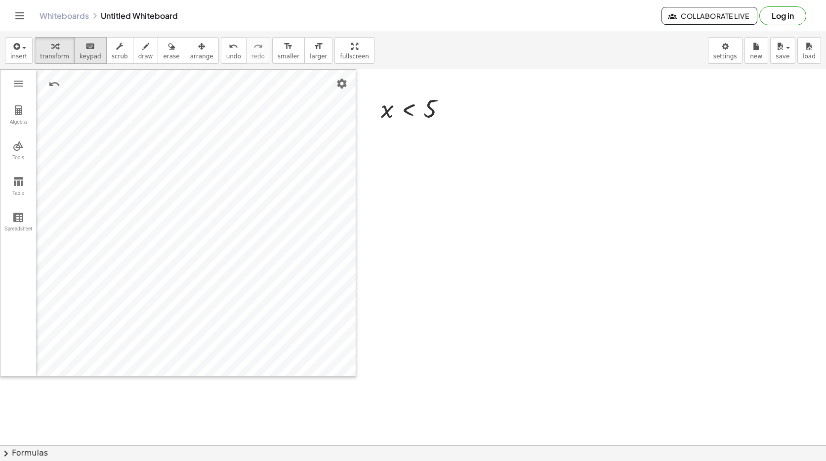
click at [85, 49] on icon "keyboard" at bounding box center [89, 47] width 9 height 12
click at [14, 144] on img "Graphing Calculator" at bounding box center [18, 146] width 12 height 12
click at [69, 117] on img "Move. Drag or select object" at bounding box center [64, 114] width 40 height 16
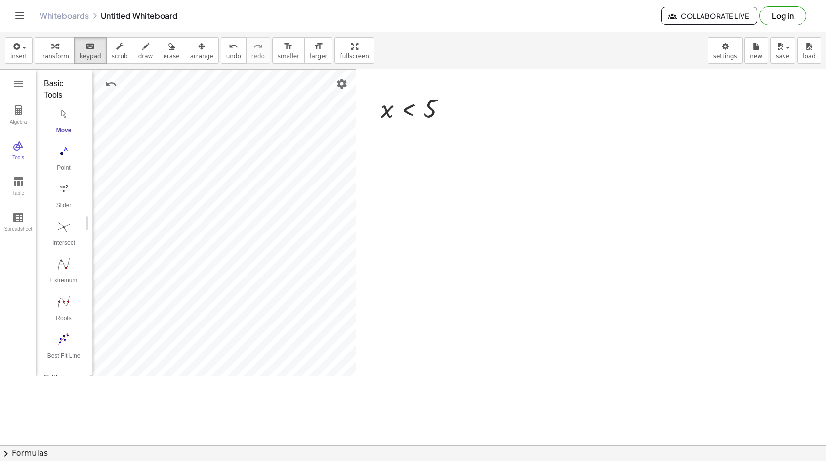
click at [356, 279] on div "GeoGebra Graphing Calculator Clear All Open Save online Save to your computer S…" at bounding box center [178, 222] width 356 height 307
click at [196, 53] on button "arrange" at bounding box center [202, 50] width 34 height 27
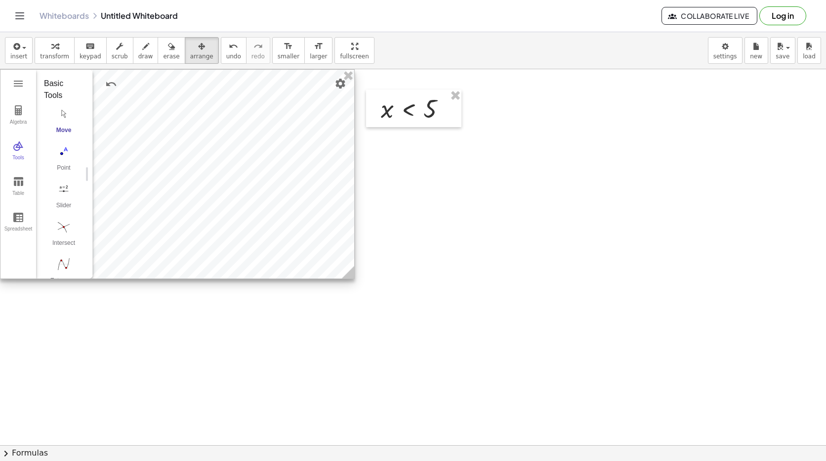
drag, startPoint x: 351, startPoint y: 369, endPoint x: 350, endPoint y: 271, distance: 97.4
click at [350, 271] on icon at bounding box center [348, 272] width 12 height 12
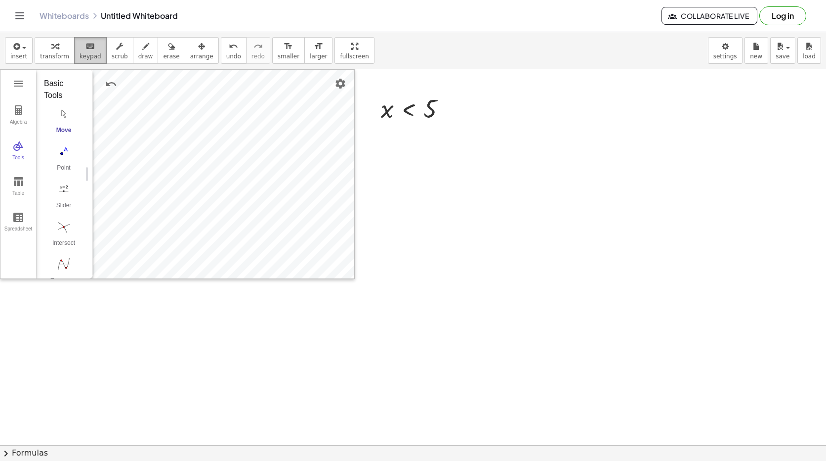
click at [96, 48] on button "keyboard keypad" at bounding box center [90, 50] width 33 height 27
click at [51, 50] on icon "button" at bounding box center [54, 47] width 7 height 12
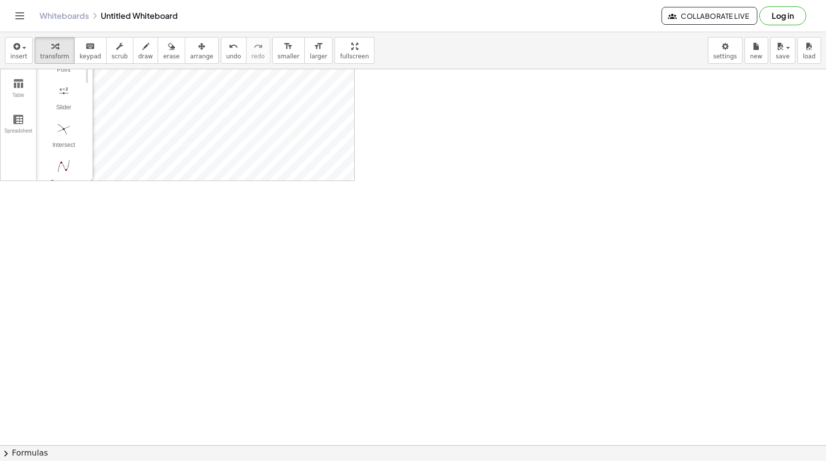
scroll to position [99, 0]
click at [194, 49] on div "button" at bounding box center [201, 46] width 23 height 12
drag, startPoint x: 471, startPoint y: 164, endPoint x: 479, endPoint y: 260, distance: 97.2
click at [479, 260] on div at bounding box center [413, 377] width 826 height 815
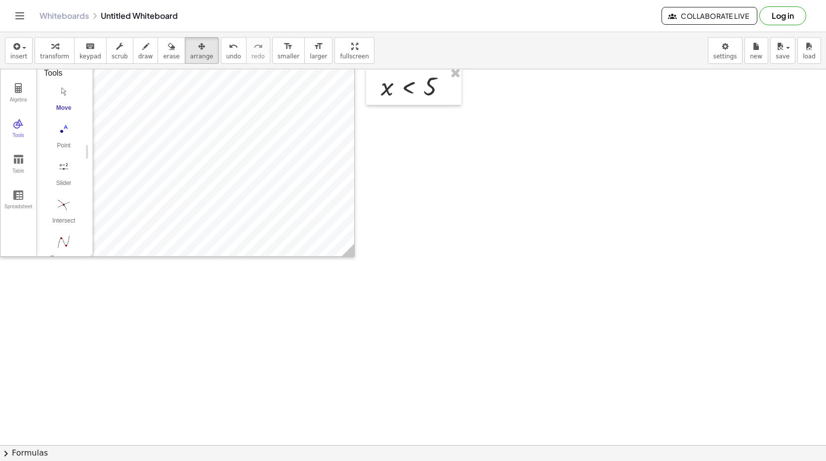
scroll to position [0, 0]
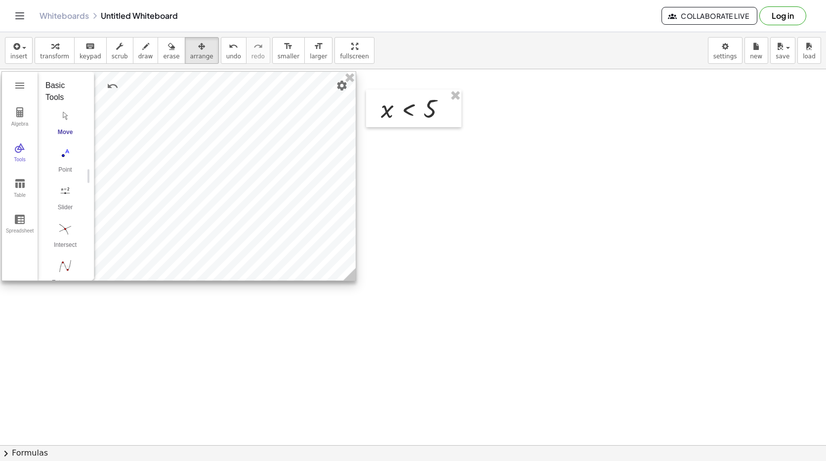
click at [248, 99] on div at bounding box center [179, 176] width 354 height 209
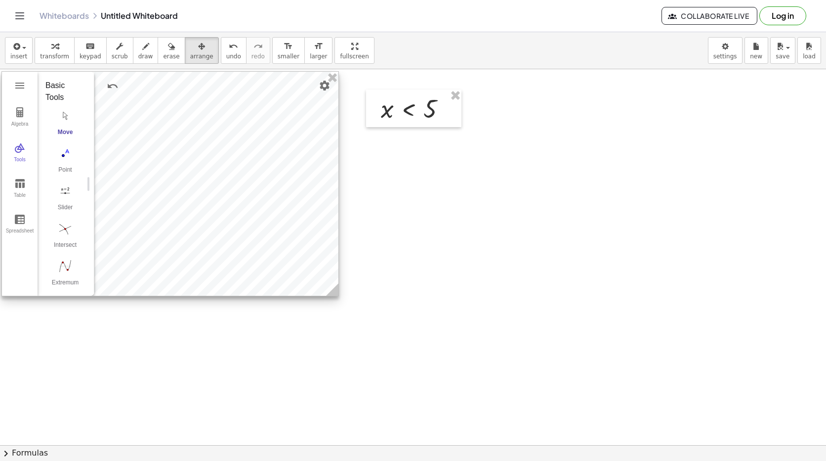
drag, startPoint x: 348, startPoint y: 279, endPoint x: 331, endPoint y: 295, distance: 23.1
click at [331, 295] on icon at bounding box center [332, 289] width 12 height 12
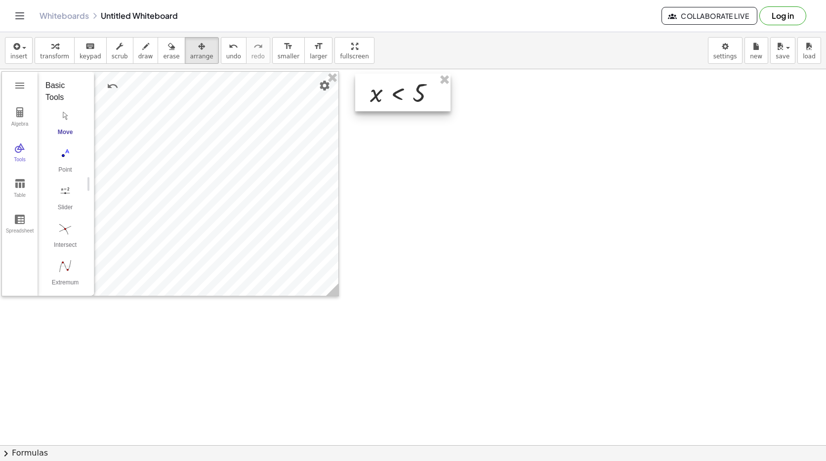
drag, startPoint x: 422, startPoint y: 111, endPoint x: 411, endPoint y: 95, distance: 19.2
click at [411, 95] on div at bounding box center [402, 93] width 95 height 38
click at [13, 42] on icon "button" at bounding box center [15, 47] width 9 height 12
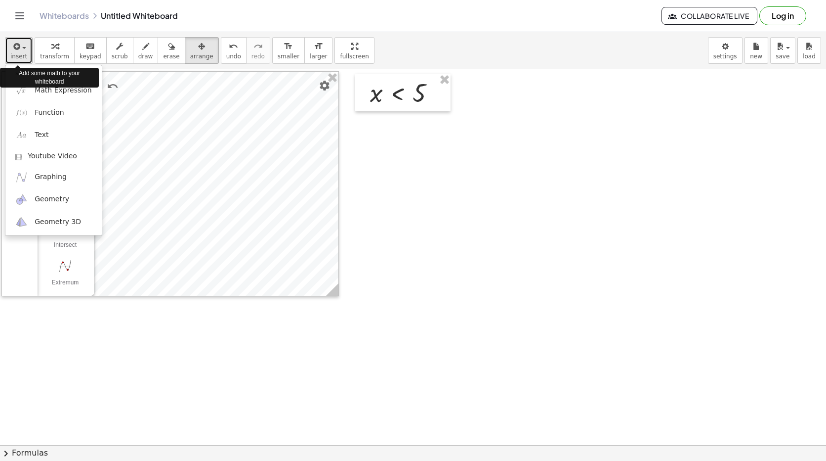
click at [24, 50] on div "button" at bounding box center [18, 46] width 17 height 12
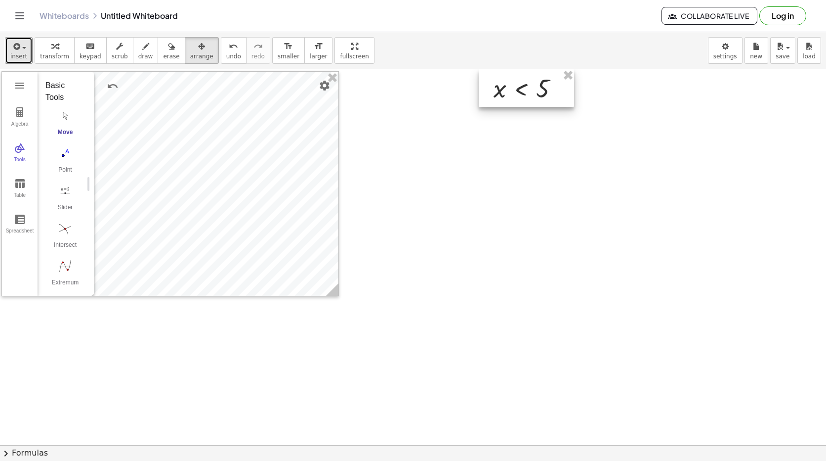
drag, startPoint x: 395, startPoint y: 85, endPoint x: 519, endPoint y: 77, distance: 123.8
click at [519, 77] on div at bounding box center [526, 88] width 95 height 38
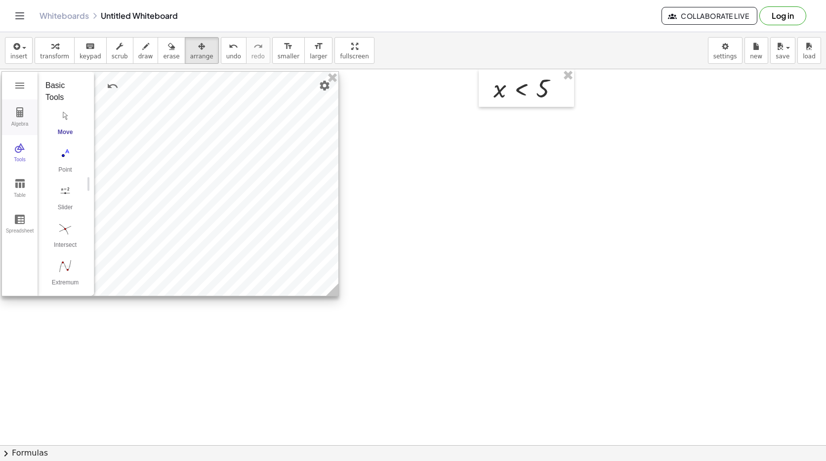
click at [21, 111] on img "Graphing Calculator" at bounding box center [20, 112] width 12 height 12
click at [52, 85] on div "Show / Hide Object" at bounding box center [51, 83] width 10 height 10
click at [7, 285] on div "GeoGebra Graphing Calculator Clear All Open Save online Save to your computer S…" at bounding box center [170, 183] width 338 height 225
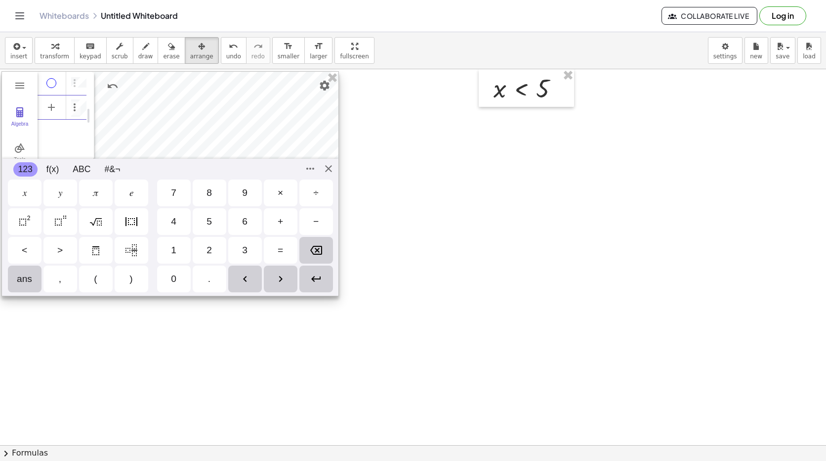
scroll to position [0, 4]
click at [32, 256] on div "<" at bounding box center [25, 250] width 34 height 27
click at [316, 253] on img "Backspace" at bounding box center [316, 250] width 12 height 12
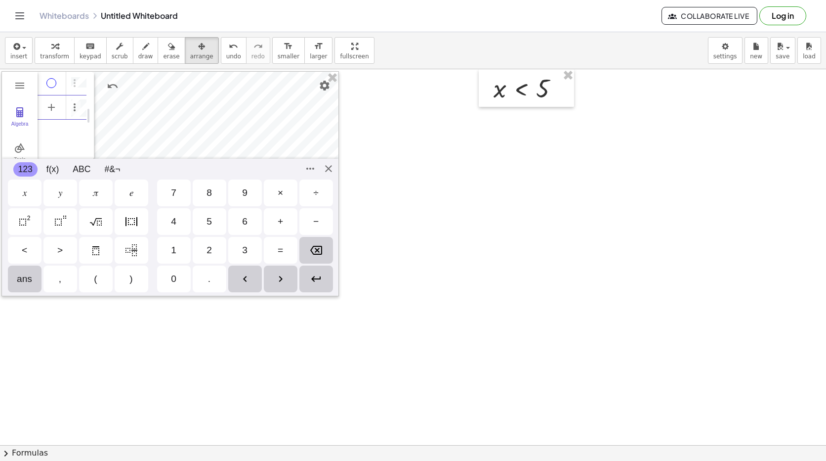
drag, startPoint x: 459, startPoint y: 149, endPoint x: 409, endPoint y: 148, distance: 50.4
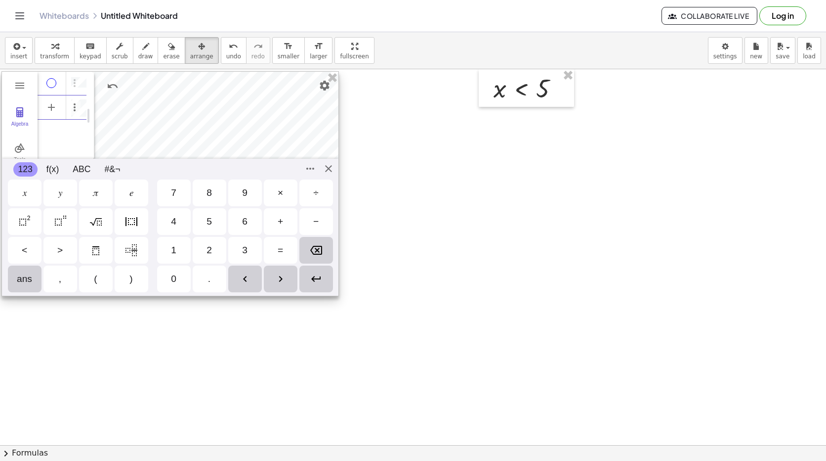
click at [328, 166] on div "GeoGebra Graphing Calculator Clear All Open Save online Save to your computer S…" at bounding box center [170, 183] width 338 height 225
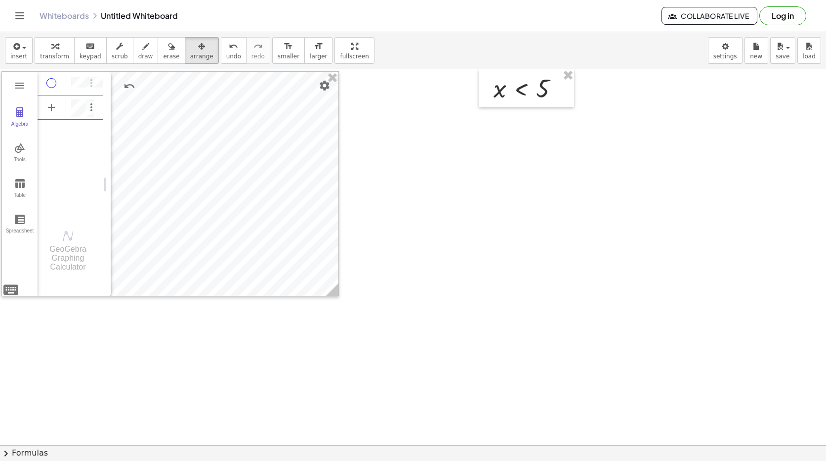
scroll to position [0, 0]
drag, startPoint x: 88, startPoint y: 184, endPoint x: 135, endPoint y: 182, distance: 46.5
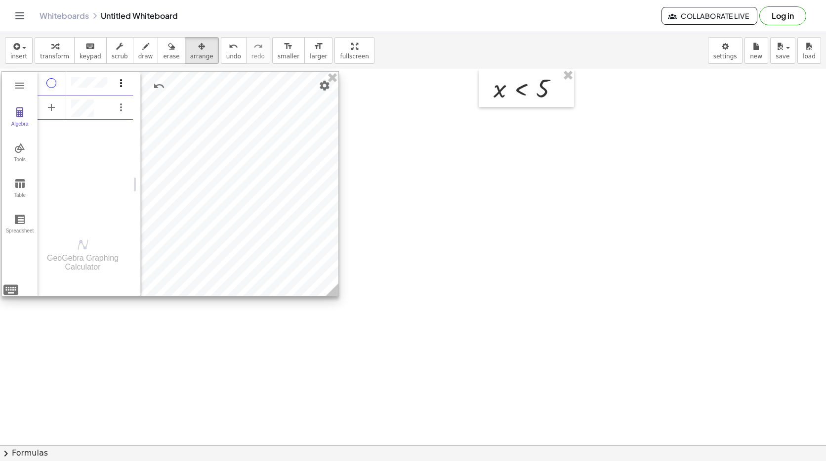
click at [122, 80] on img "Options" at bounding box center [121, 83] width 12 height 12
click at [122, 103] on li "Delete" at bounding box center [167, 101] width 103 height 16
click at [117, 85] on img "Options" at bounding box center [121, 83] width 12 height 12
click at [132, 127] on li "Delete" at bounding box center [167, 133] width 103 height 16
click at [101, 84] on div "Input…" at bounding box center [85, 82] width 95 height 22
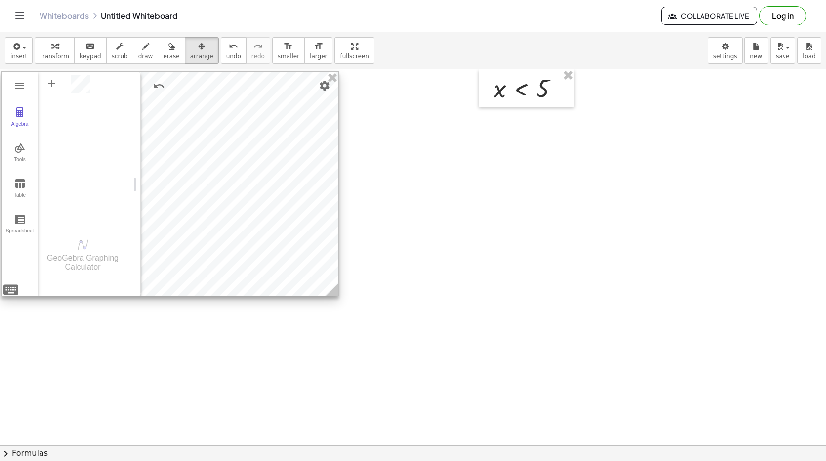
scroll to position [5, 0]
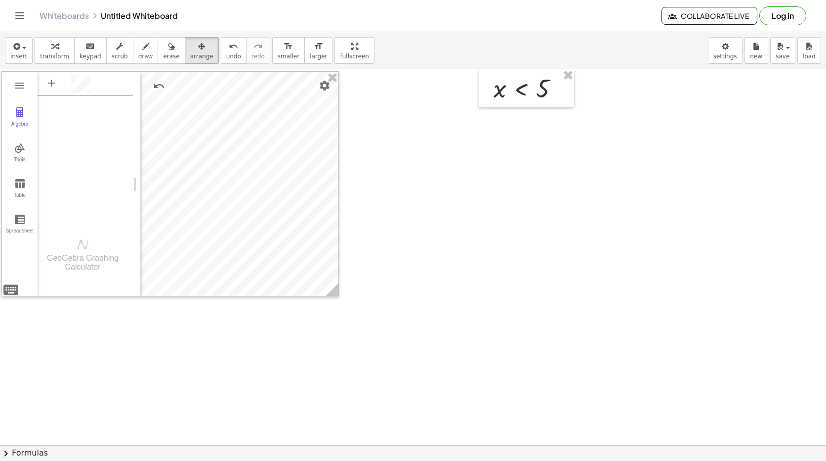
click at [0, 293] on html "Graspable Math Activities Whiteboards Classes v1.28.3 | Privacy policy © 2025 |…" at bounding box center [413, 230] width 826 height 461
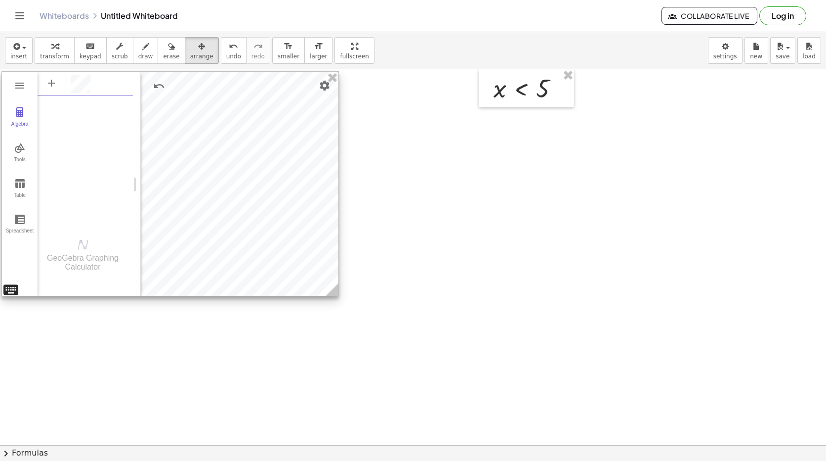
click at [10, 288] on div "GeoGebra Graphing Calculator Clear All Open Save online Save to your computer S…" at bounding box center [170, 183] width 338 height 225
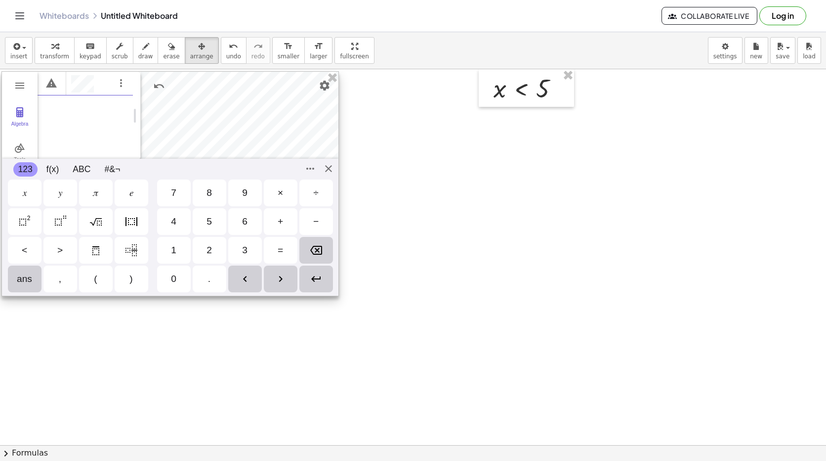
click at [21, 243] on div "<" at bounding box center [25, 250] width 34 height 27
click at [214, 251] on div "2" at bounding box center [210, 250] width 34 height 27
click at [310, 248] on img "Backspace" at bounding box center [316, 250] width 12 height 12
click at [215, 256] on div "2" at bounding box center [210, 250] width 34 height 27
click at [228, 130] on div at bounding box center [170, 184] width 337 height 224
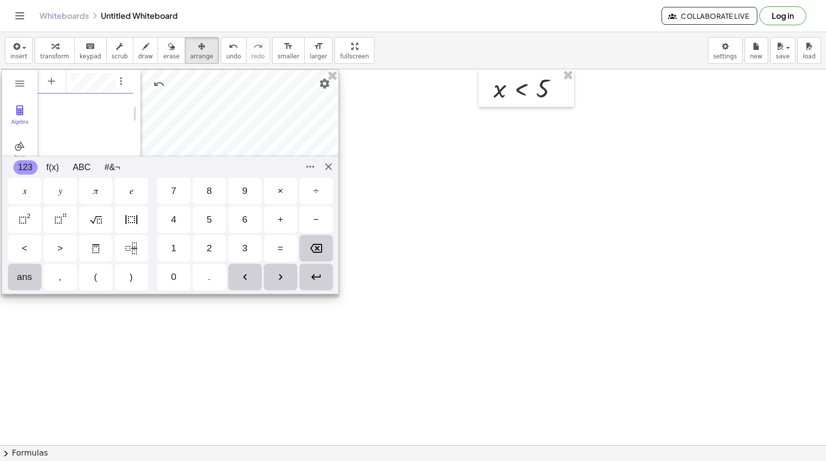
click at [317, 268] on div "Enter" at bounding box center [316, 276] width 34 height 27
click at [325, 170] on div "GeoGebra Graphing Calculator Clear All Open Save online Save to your computer S…" at bounding box center [170, 181] width 338 height 225
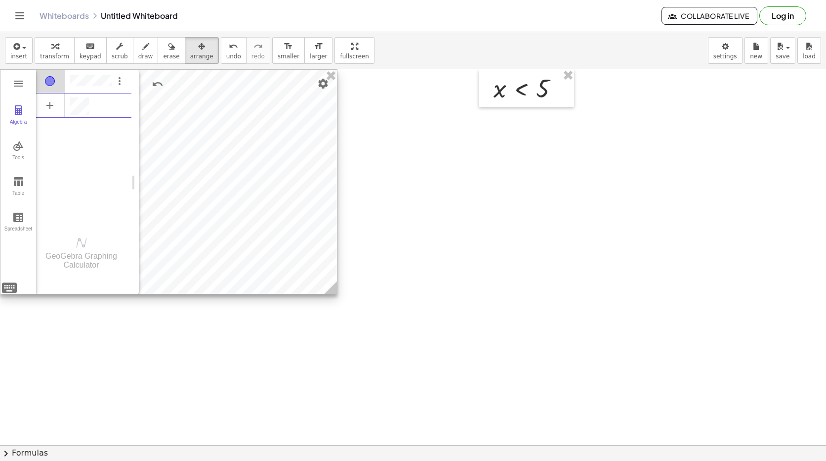
drag, startPoint x: 254, startPoint y: 186, endPoint x: 218, endPoint y: 154, distance: 48.0
click at [218, 154] on div at bounding box center [168, 182] width 337 height 224
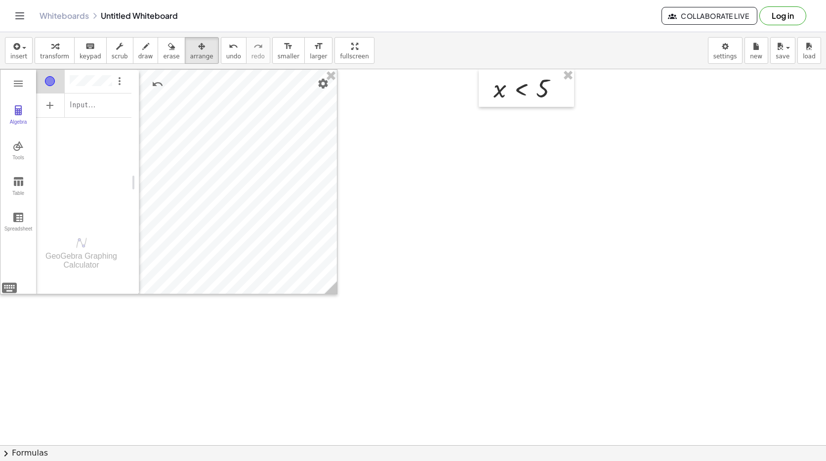
click at [48, 32] on div at bounding box center [413, 32] width 826 height 0
click at [55, 55] on span "transform" at bounding box center [54, 56] width 29 height 7
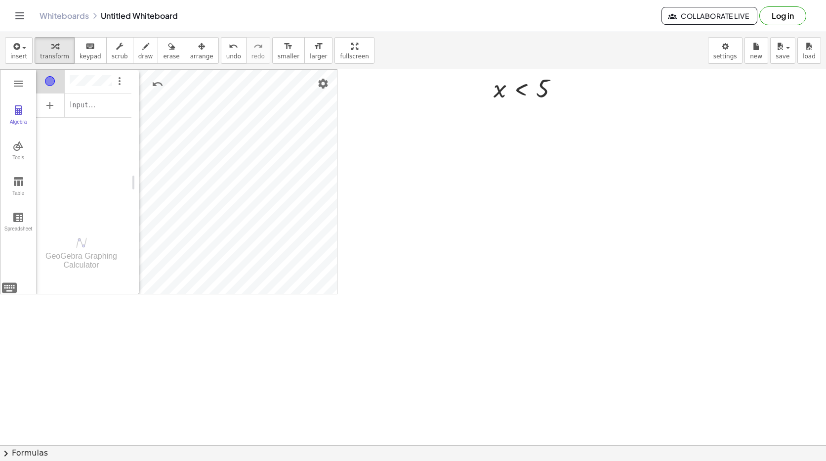
drag, startPoint x: 393, startPoint y: 141, endPoint x: 84, endPoint y: 56, distance: 320.7
click at [84, 56] on span "keypad" at bounding box center [91, 56] width 22 height 7
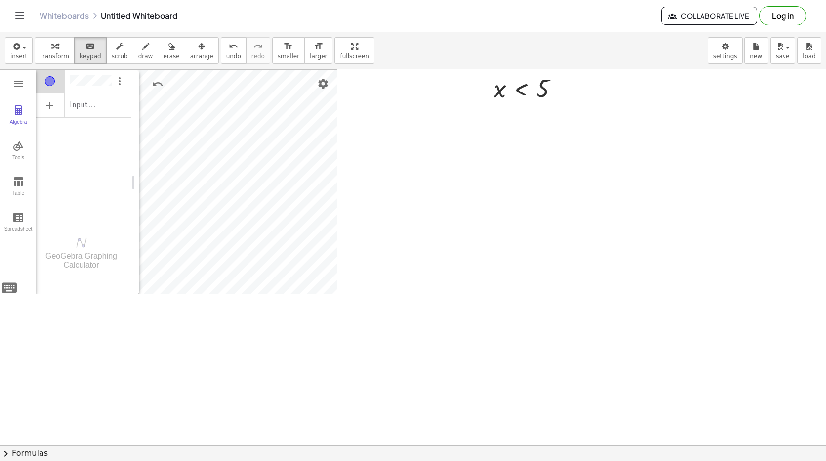
drag, startPoint x: 396, startPoint y: 150, endPoint x: 23, endPoint y: 56, distance: 385.2
click at [23, 56] on span "insert" at bounding box center [18, 56] width 17 height 7
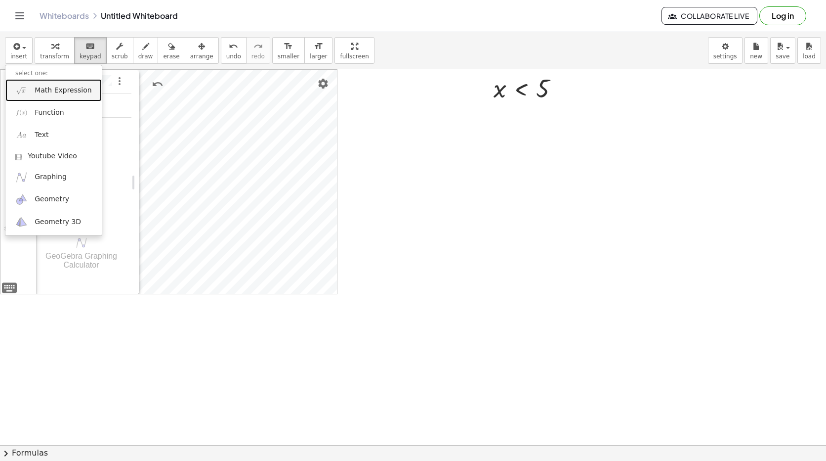
click at [37, 99] on link "Math Expression" at bounding box center [53, 90] width 96 height 22
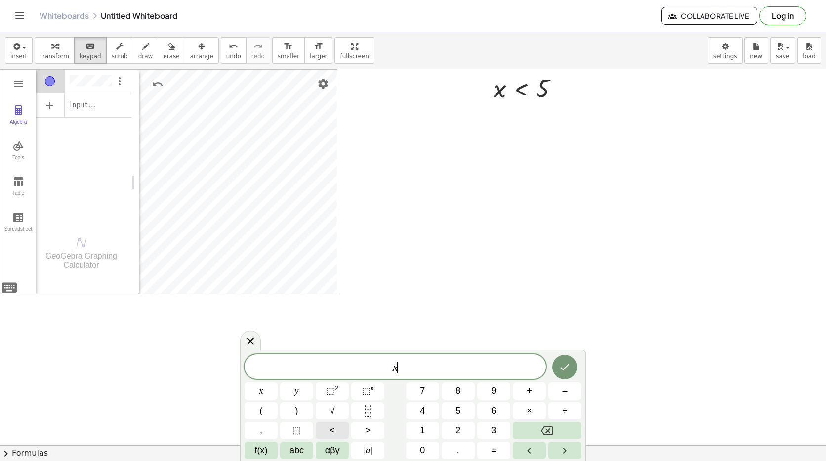
click at [329, 433] on button "<" at bounding box center [332, 430] width 33 height 17
click at [461, 431] on button "2" at bounding box center [458, 430] width 33 height 17
click at [565, 367] on icon "Done" at bounding box center [565, 367] width 12 height 12
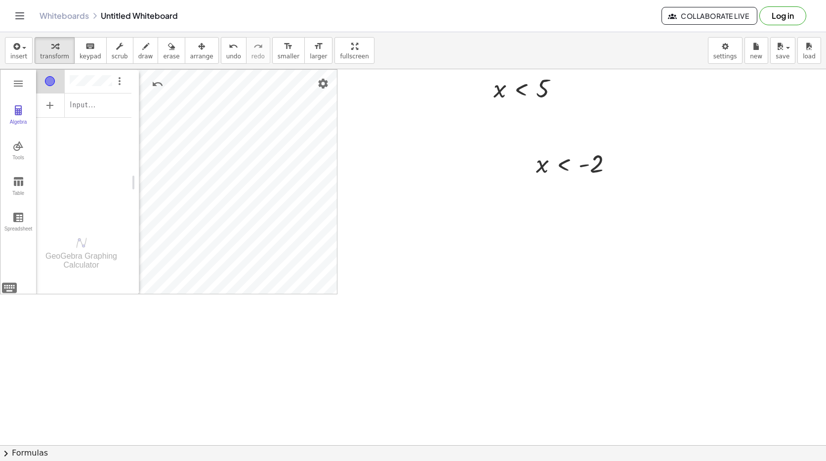
drag, startPoint x: 173, startPoint y: 50, endPoint x: 468, endPoint y: 91, distance: 296.9
click at [185, 50] on button "arrange" at bounding box center [202, 50] width 34 height 27
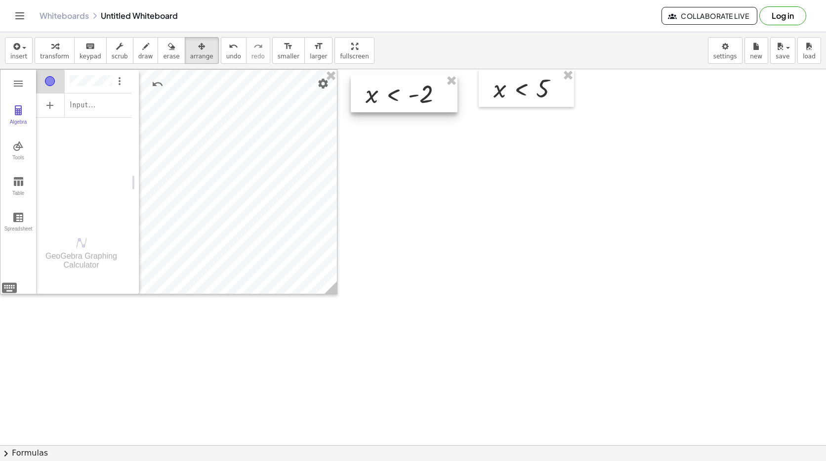
drag, startPoint x: 576, startPoint y: 160, endPoint x: 405, endPoint y: 89, distance: 184.8
click at [405, 89] on div at bounding box center [404, 94] width 107 height 38
drag, startPoint x: 504, startPoint y: 101, endPoint x: 535, endPoint y: 107, distance: 31.3
click at [535, 107] on div at bounding box center [557, 95] width 95 height 38
click at [435, 97] on div at bounding box center [404, 94] width 107 height 38
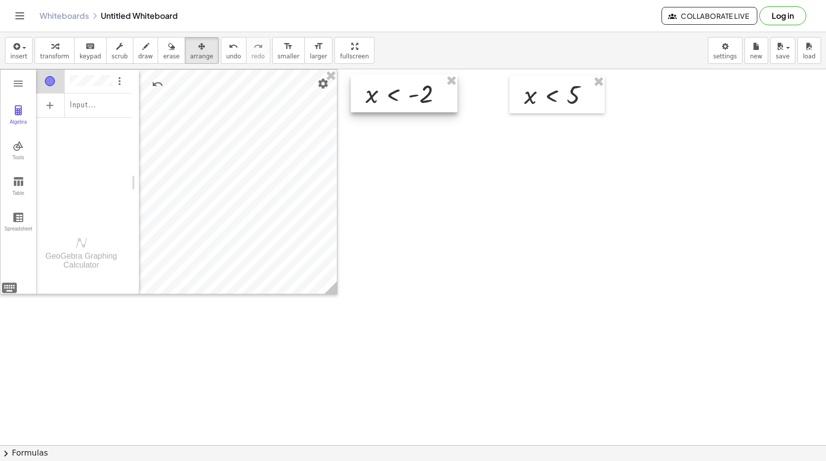
click at [404, 111] on div at bounding box center [404, 94] width 107 height 38
click at [59, 48] on div "button" at bounding box center [54, 46] width 29 height 12
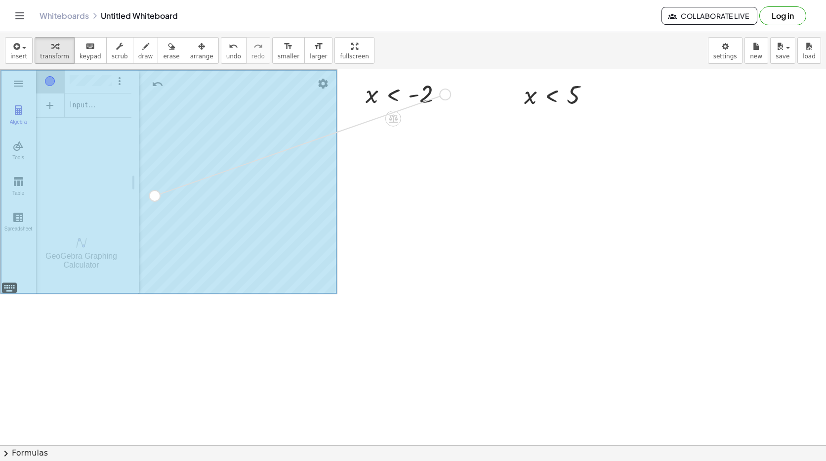
drag, startPoint x: 446, startPoint y: 97, endPoint x: 153, endPoint y: 203, distance: 311.4
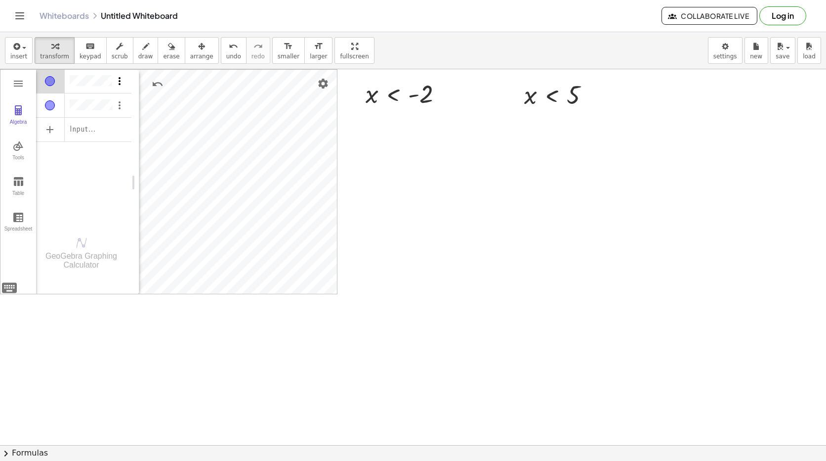
click at [120, 79] on img "Options" at bounding box center [120, 81] width 12 height 12
click at [140, 105] on li "Delete" at bounding box center [165, 99] width 103 height 16
click at [576, 96] on div at bounding box center [560, 94] width 83 height 33
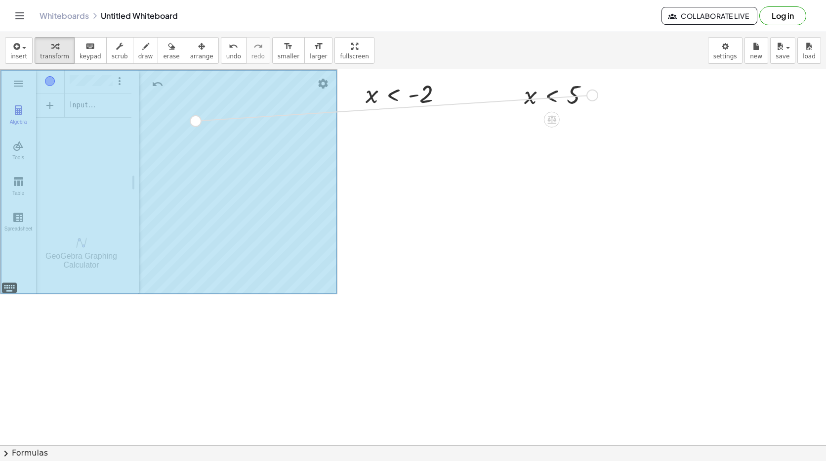
drag, startPoint x: 591, startPoint y: 90, endPoint x: 192, endPoint y: 116, distance: 399.1
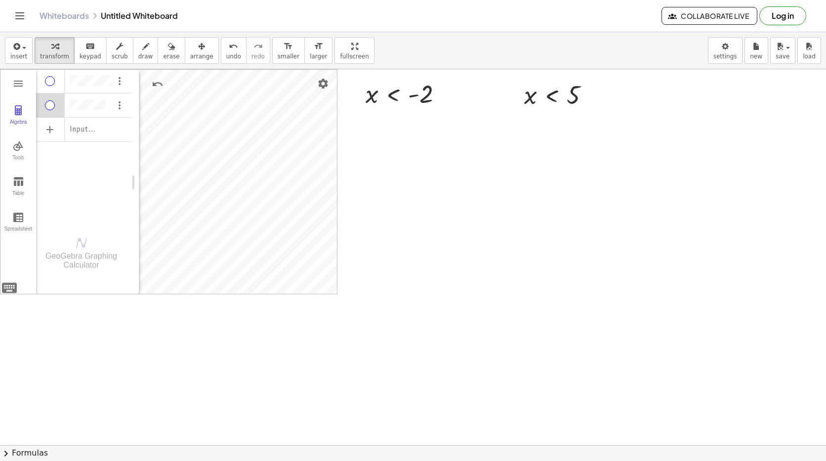
click at [49, 102] on div "Algebra" at bounding box center [50, 105] width 10 height 10
click at [57, 83] on div "Algebra" at bounding box center [50, 81] width 29 height 24
click at [117, 80] on img "Options" at bounding box center [120, 81] width 12 height 12
click at [126, 99] on li "Delete" at bounding box center [165, 99] width 103 height 16
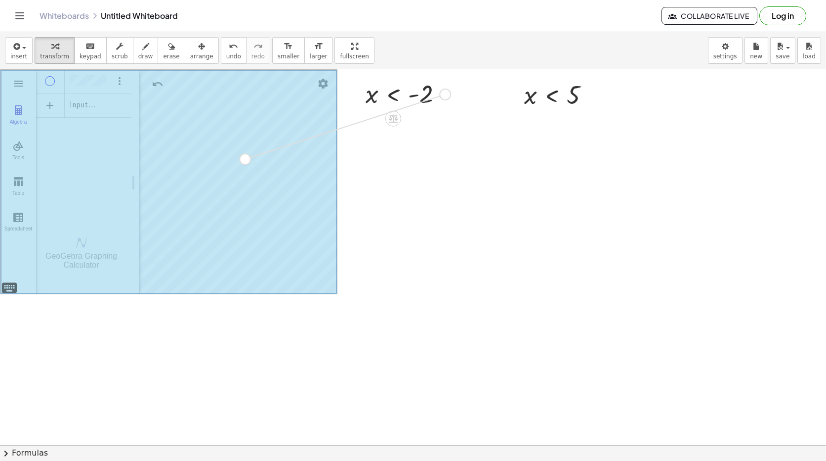
drag, startPoint x: 442, startPoint y: 94, endPoint x: 238, endPoint y: 162, distance: 214.4
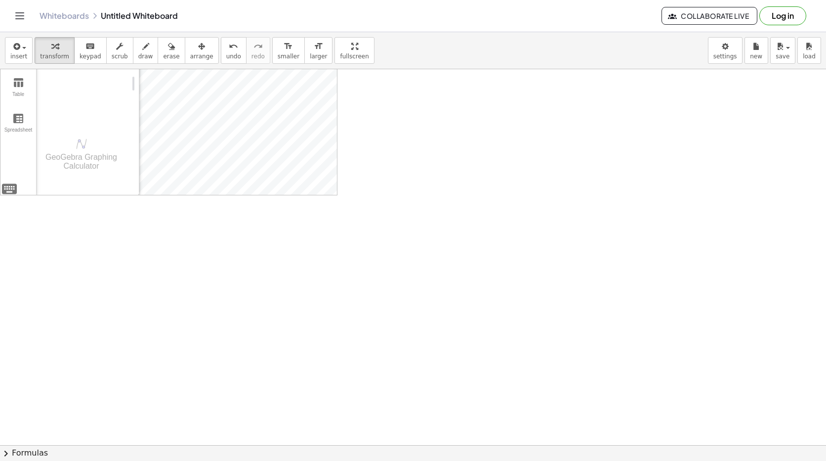
scroll to position [0, 0]
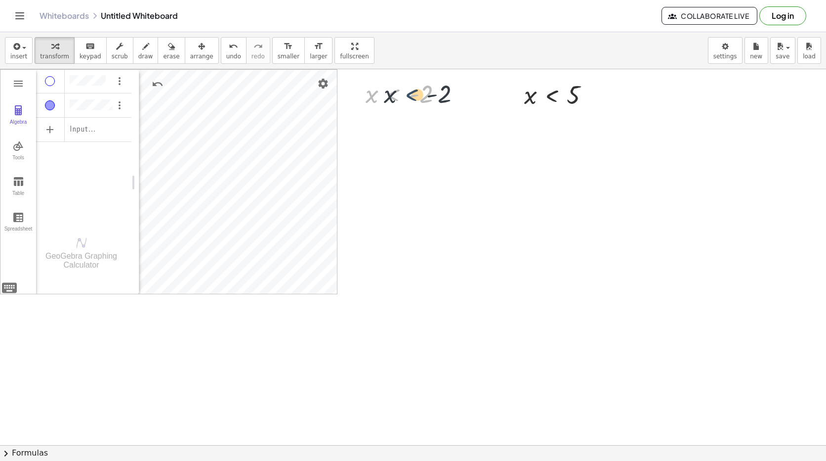
drag, startPoint x: 390, startPoint y: 95, endPoint x: 410, endPoint y: 95, distance: 20.3
click at [410, 95] on div at bounding box center [408, 93] width 94 height 33
drag, startPoint x: 426, startPoint y: 95, endPoint x: 445, endPoint y: 92, distance: 20.0
click at [445, 92] on div at bounding box center [408, 93] width 94 height 33
drag, startPoint x: 416, startPoint y: 94, endPoint x: 566, endPoint y: 96, distance: 150.3
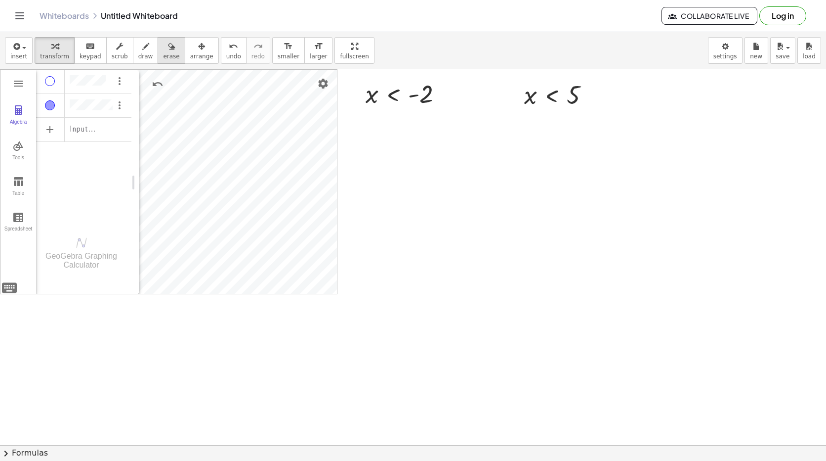
click at [170, 50] on button "erase" at bounding box center [171, 50] width 27 height 27
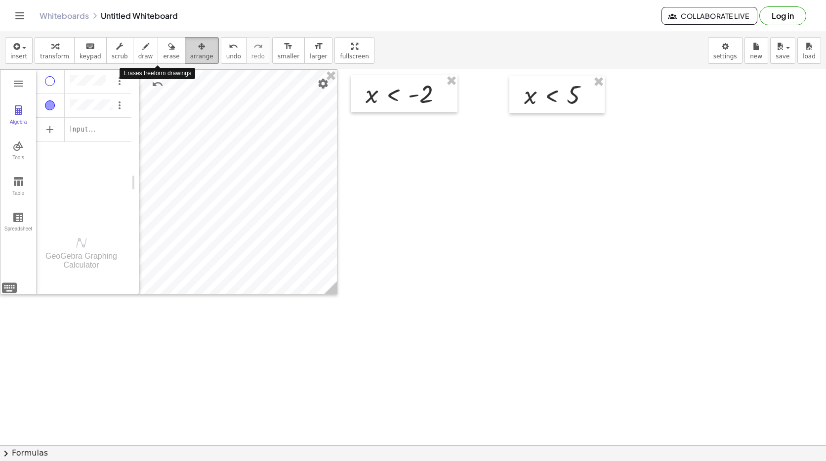
click at [190, 49] on div "button" at bounding box center [201, 46] width 23 height 12
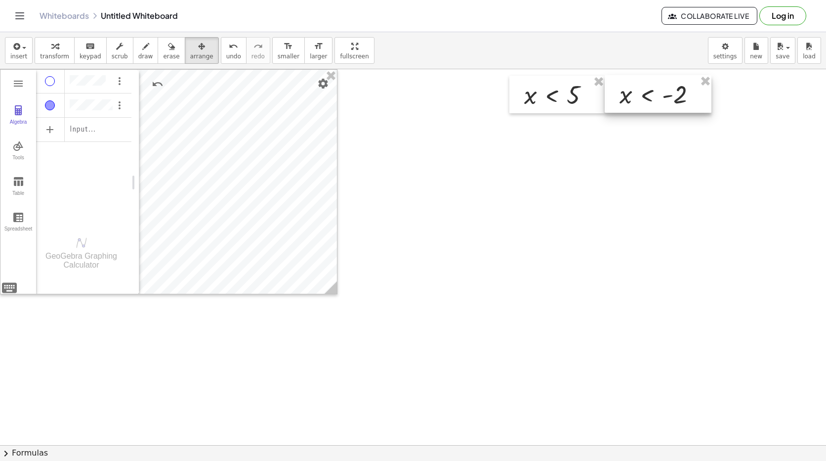
drag, startPoint x: 381, startPoint y: 77, endPoint x: 536, endPoint y: 95, distance: 156.3
click at [640, 75] on div at bounding box center [658, 94] width 107 height 38
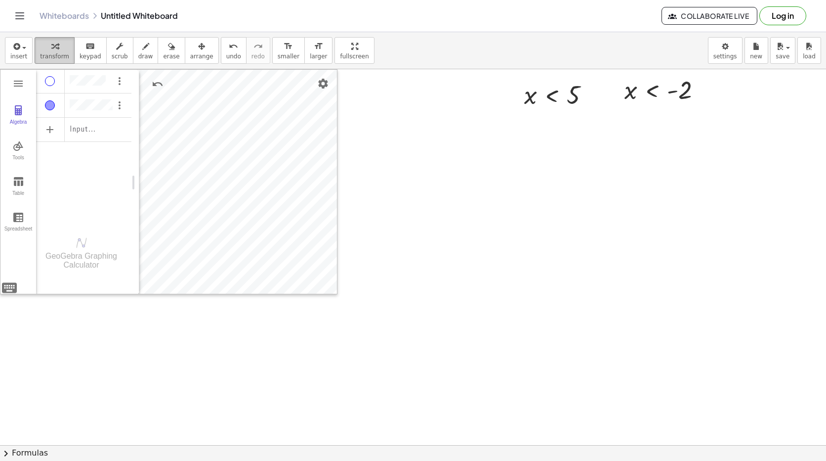
click at [65, 42] on button "transform" at bounding box center [55, 50] width 40 height 27
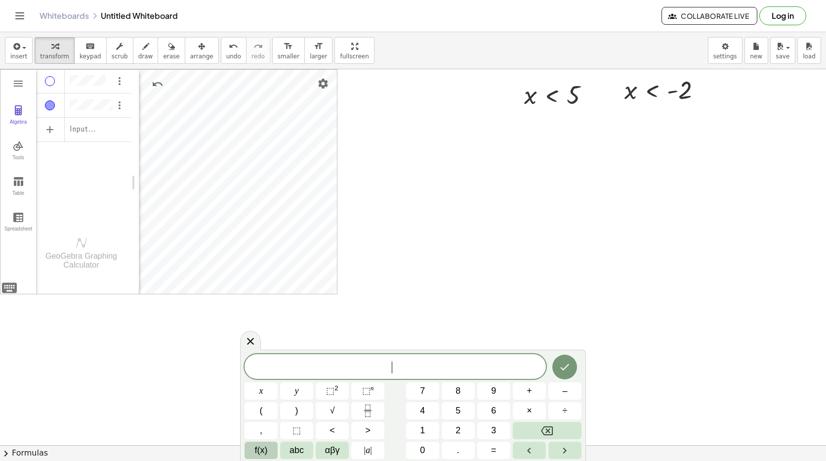
click at [273, 454] on button "f(x)" at bounding box center [261, 449] width 33 height 17
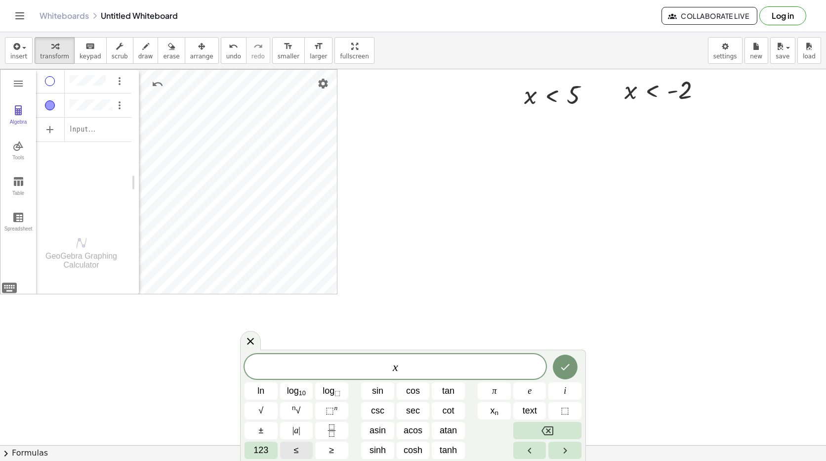
click at [298, 448] on span "≤" at bounding box center [296, 449] width 5 height 13
click at [258, 446] on span "123" at bounding box center [261, 449] width 15 height 13
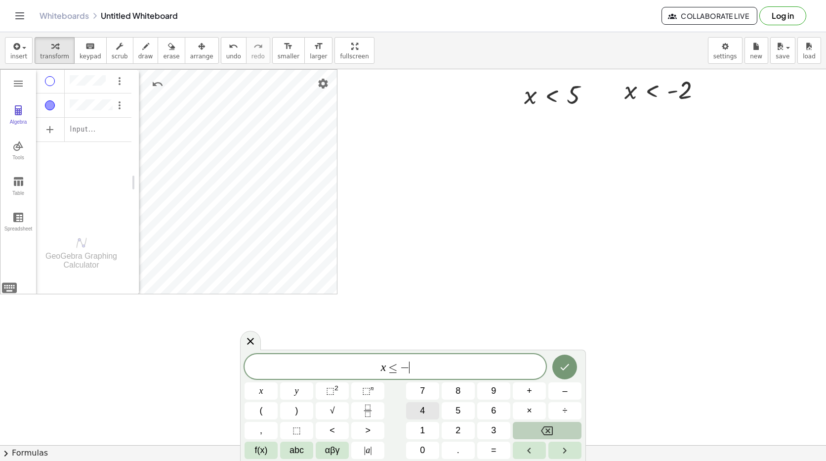
click at [429, 403] on button "4" at bounding box center [422, 410] width 33 height 17
click at [565, 367] on icon "Done" at bounding box center [565, 367] width 12 height 12
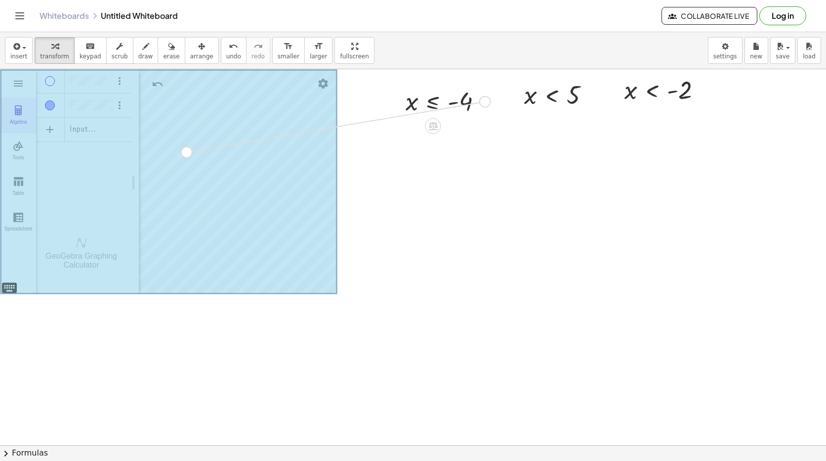
drag, startPoint x: 487, startPoint y: 103, endPoint x: 15, endPoint y: 104, distance: 472.0
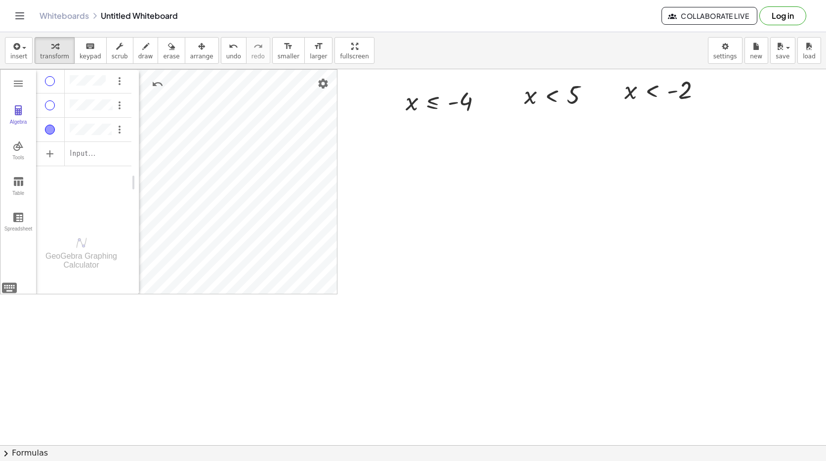
click at [46, 101] on div "Algebra" at bounding box center [50, 105] width 10 height 10
click at [191, 51] on div "button" at bounding box center [201, 46] width 23 height 12
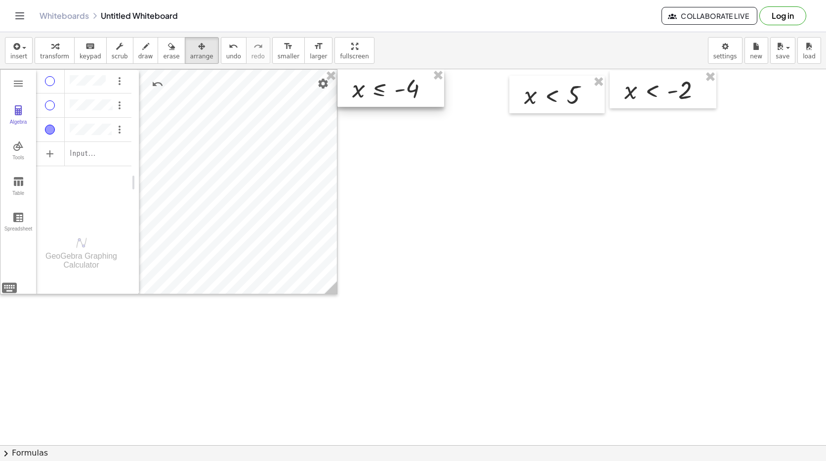
drag, startPoint x: 420, startPoint y: 94, endPoint x: 366, endPoint y: 80, distance: 55.4
click at [366, 80] on div at bounding box center [391, 88] width 107 height 38
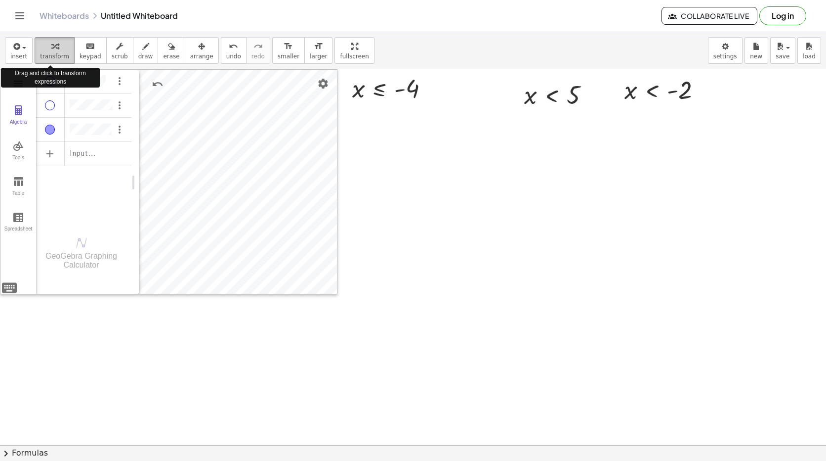
click at [45, 43] on div "button" at bounding box center [54, 46] width 29 height 12
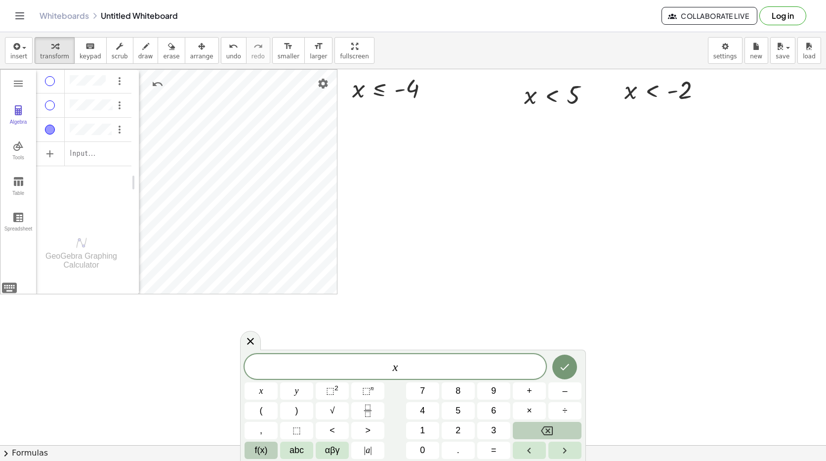
click at [257, 442] on button "f(x)" at bounding box center [261, 449] width 33 height 17
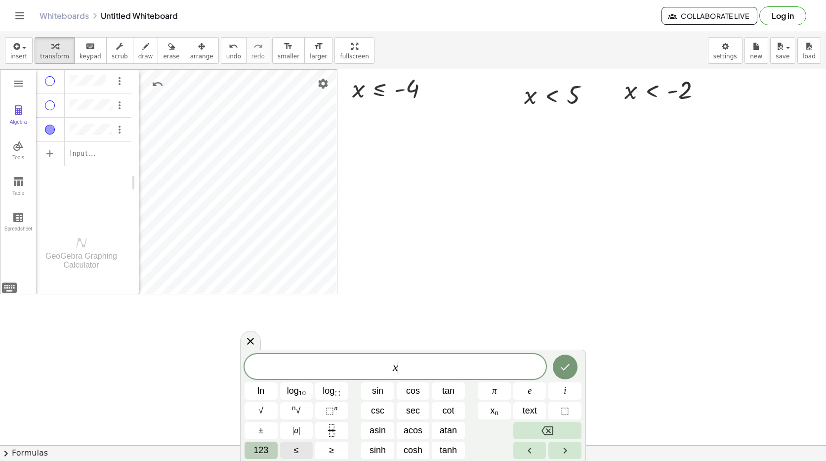
click at [298, 454] on span "≤" at bounding box center [296, 449] width 5 height 13
click at [257, 451] on span "123" at bounding box center [261, 449] width 15 height 13
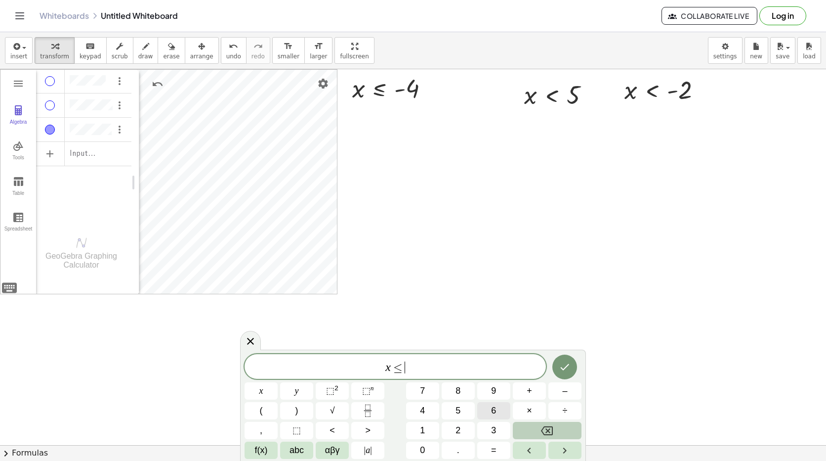
click at [492, 407] on span "6" at bounding box center [493, 410] width 5 height 13
click at [502, 380] on div "x ≤ − 6 ​ x y ⬚ 2 ⬚ n 7 8 9 + – ( ) √ 4 5 6 × ÷ , ⬚ < > 1 2 3 f(x) abc αβγ | a …" at bounding box center [413, 406] width 337 height 105
click at [565, 370] on icon "Done" at bounding box center [565, 367] width 12 height 12
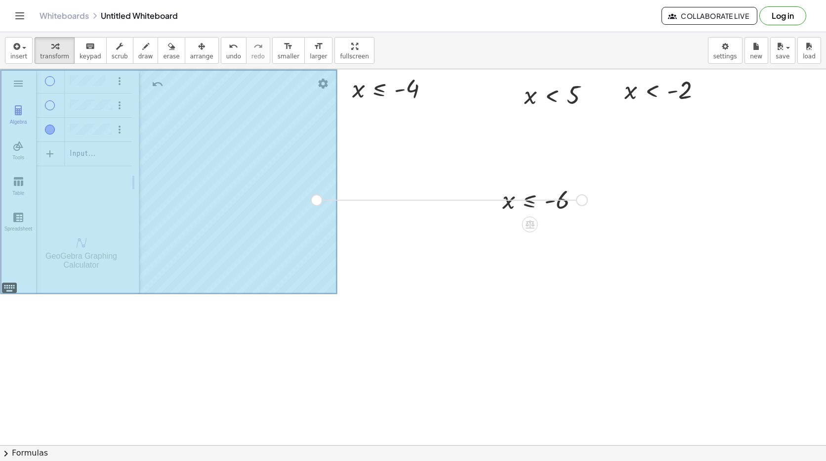
drag, startPoint x: 582, startPoint y: 201, endPoint x: 315, endPoint y: 202, distance: 266.9
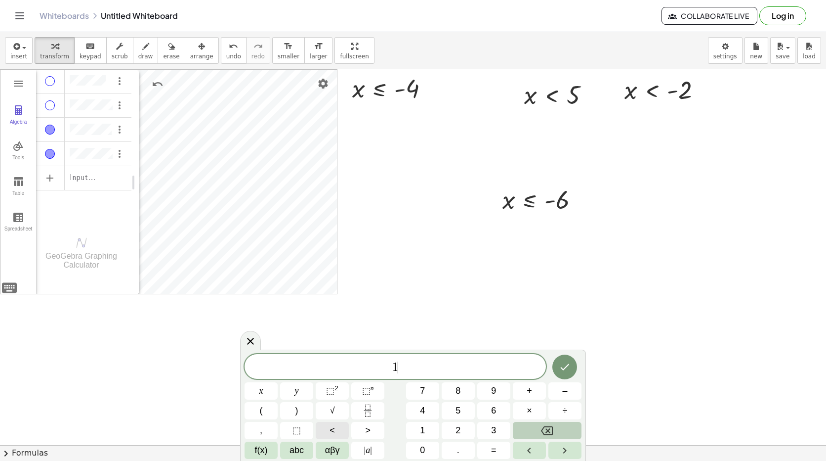
click at [335, 430] on button "<" at bounding box center [332, 430] width 33 height 17
click at [338, 428] on button "<" at bounding box center [332, 430] width 33 height 17
click at [562, 363] on icon "Done" at bounding box center [565, 367] width 12 height 12
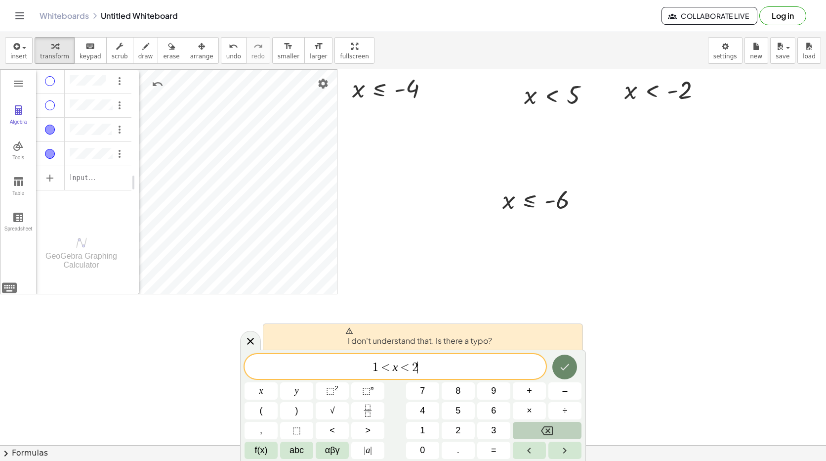
click at [559, 359] on button "Done" at bounding box center [565, 366] width 25 height 25
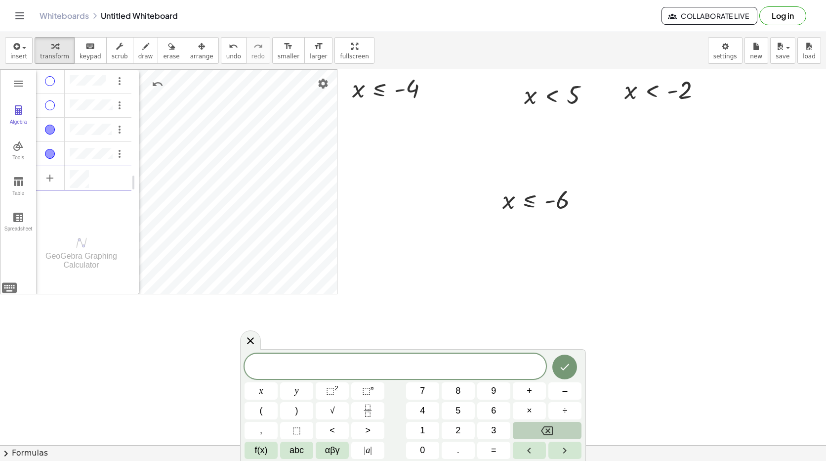
scroll to position [5, 0]
click at [337, 426] on button "<" at bounding box center [332, 430] width 33 height 17
click at [122, 173] on img "Options" at bounding box center [120, 178] width 12 height 12
click at [138, 209] on li "Delete" at bounding box center [165, 212] width 103 height 16
click at [104, 185] on div "Algebra" at bounding box center [83, 177] width 95 height 22
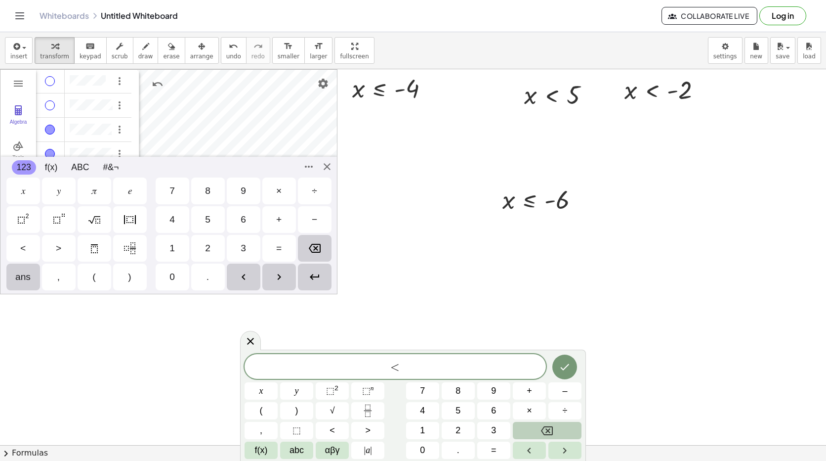
click at [13, 287] on div "GeoGebra Graphing Calculator Clear All Open Save online Save to your computer S…" at bounding box center [169, 181] width 338 height 225
click at [26, 241] on div "<" at bounding box center [23, 248] width 34 height 27
click at [32, 245] on div "<" at bounding box center [23, 248] width 34 height 27
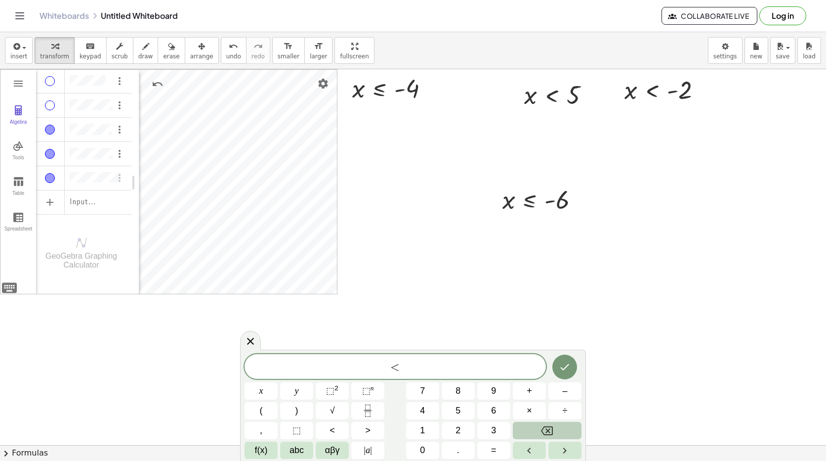
click at [47, 150] on div "Algebra" at bounding box center [50, 154] width 10 height 10
click at [49, 175] on div "Algebra" at bounding box center [50, 178] width 10 height 10
click at [444, 374] on div "<" at bounding box center [395, 366] width 301 height 25
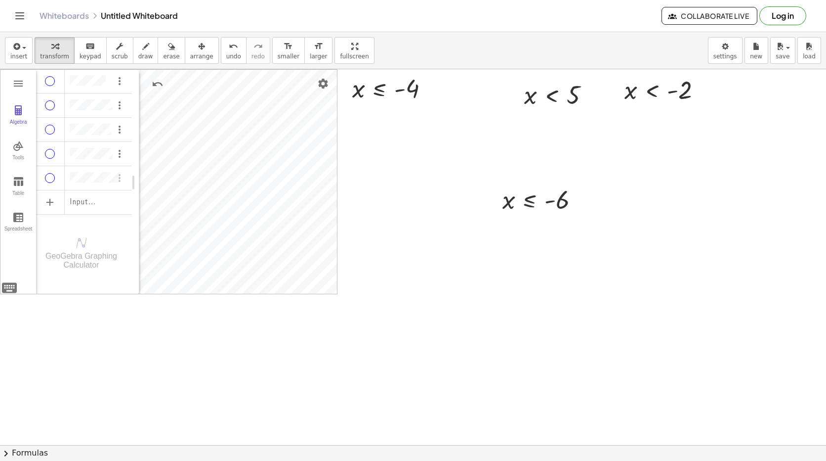
click at [43, 156] on div "Algebra" at bounding box center [50, 154] width 29 height 24
click at [198, 44] on icon "button" at bounding box center [201, 47] width 7 height 12
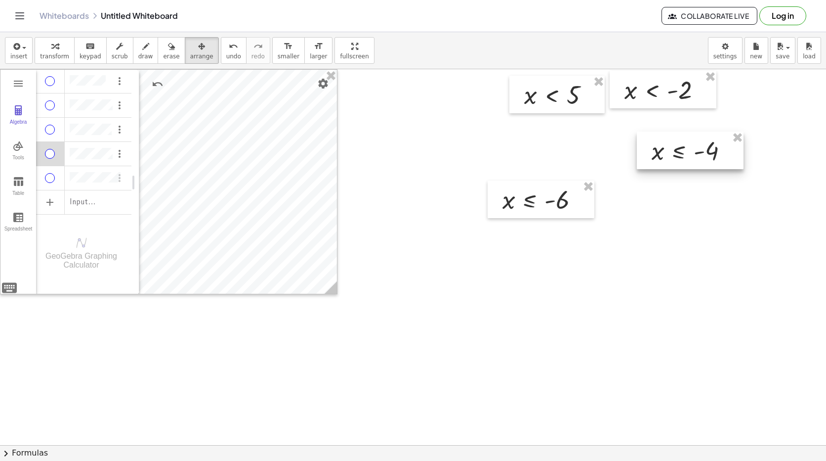
drag, startPoint x: 386, startPoint y: 95, endPoint x: 663, endPoint y: 171, distance: 287.0
click at [678, 167] on div at bounding box center [690, 150] width 107 height 38
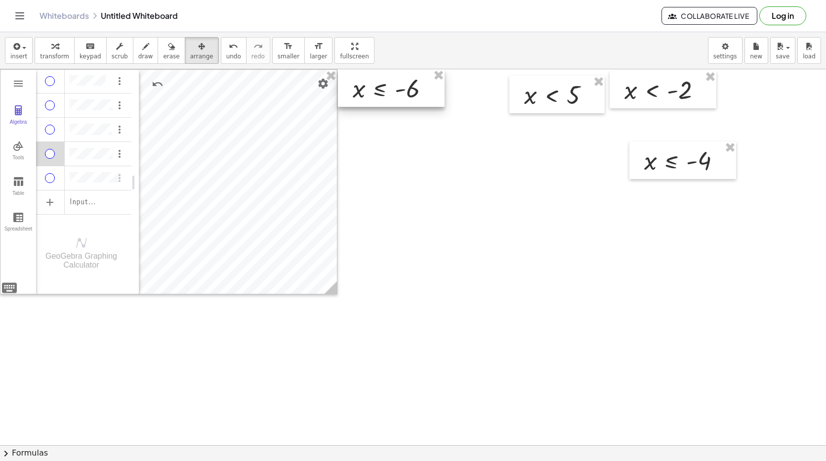
drag, startPoint x: 554, startPoint y: 210, endPoint x: 404, endPoint y: 90, distance: 192.1
click at [404, 89] on div at bounding box center [391, 88] width 107 height 38
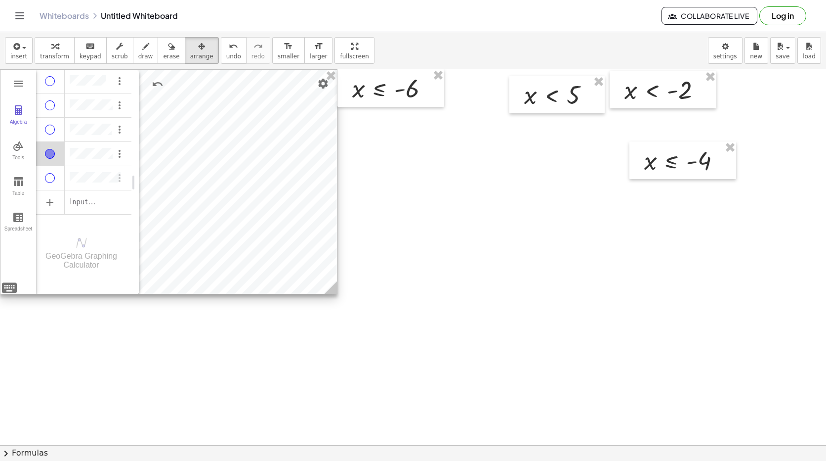
click at [47, 151] on div "Algebra" at bounding box center [50, 154] width 10 height 10
drag, startPoint x: 193, startPoint y: 233, endPoint x: 51, endPoint y: 164, distance: 158.0
click at [47, 177] on div "GeoGebra Graphing Calculator Clear All Open Save online Save to your computer S…" at bounding box center [169, 181] width 338 height 225
click at [190, 58] on span "arrange" at bounding box center [201, 56] width 23 height 7
click at [74, 51] on button "keyboard keypad" at bounding box center [90, 50] width 33 height 27
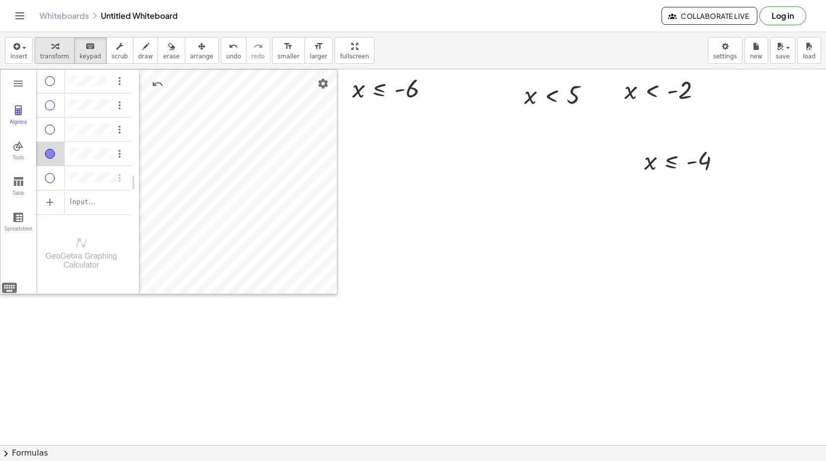
click at [53, 47] on icon "button" at bounding box center [54, 47] width 7 height 12
click at [52, 176] on div "Algebra" at bounding box center [50, 178] width 10 height 10
click at [48, 168] on div "Algebra" at bounding box center [50, 178] width 29 height 24
click at [56, 153] on div "Algebra" at bounding box center [50, 154] width 29 height 24
click at [50, 150] on div "Algebra" at bounding box center [50, 154] width 10 height 10
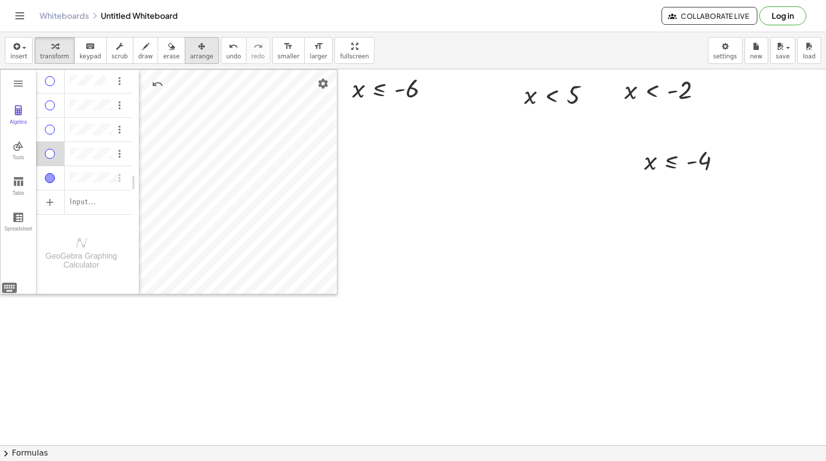
click at [190, 53] on span "arrange" at bounding box center [201, 56] width 23 height 7
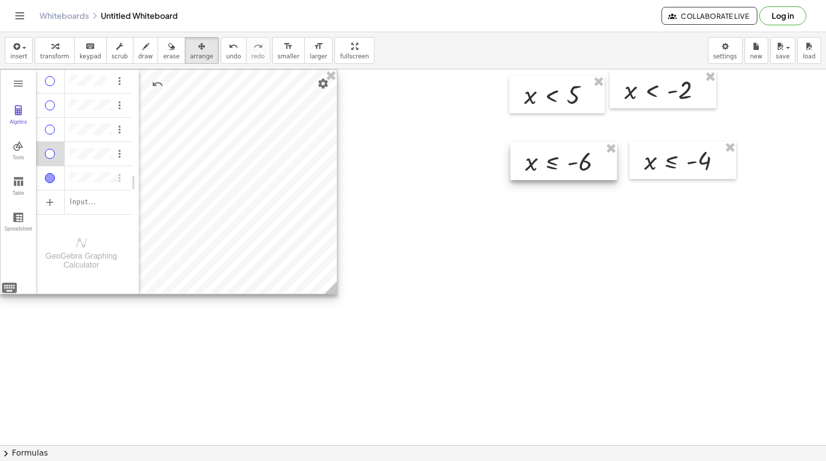
drag, startPoint x: 474, startPoint y: 109, endPoint x: 588, endPoint y: 178, distance: 132.8
click at [588, 178] on div at bounding box center [564, 161] width 107 height 38
click at [43, 56] on span "transform" at bounding box center [54, 56] width 29 height 7
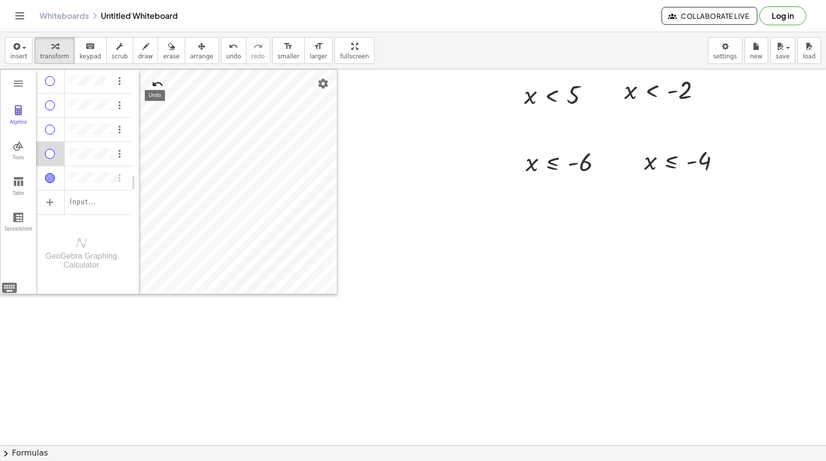
click at [266, 132] on div "GeoGebra Graphing Calculator Clear All Open Save online Save to your computer S…" at bounding box center [169, 181] width 338 height 225
